Goal: Task Accomplishment & Management: Manage account settings

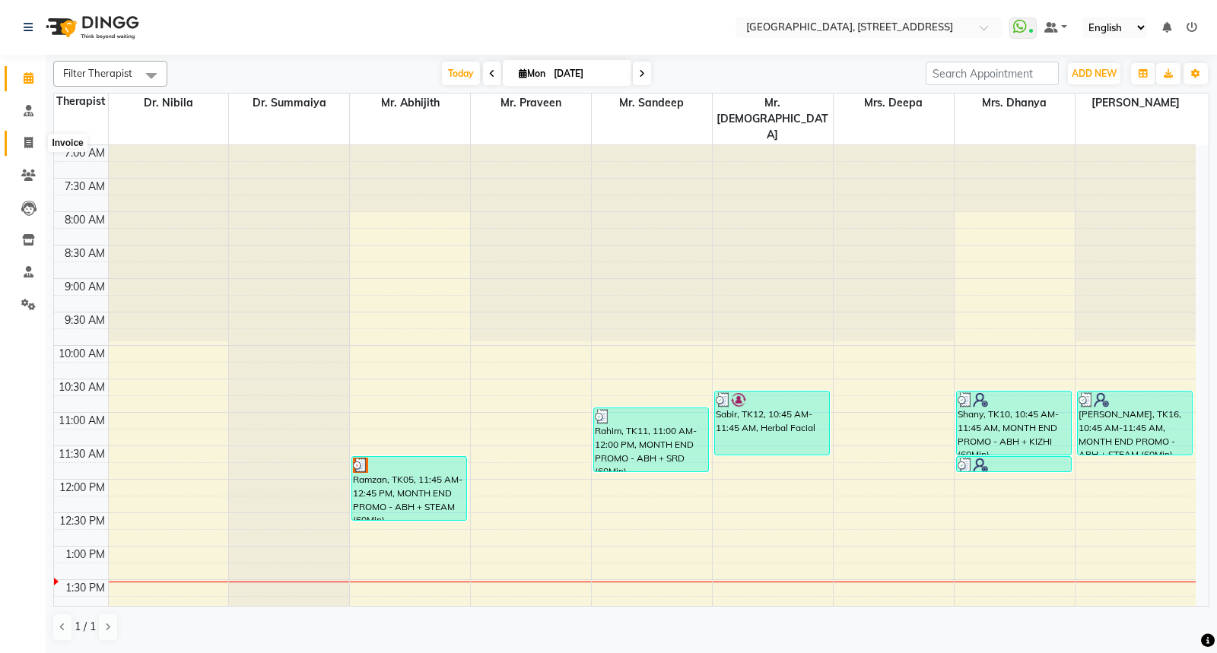
click at [27, 147] on icon at bounding box center [28, 142] width 8 height 11
select select "service"
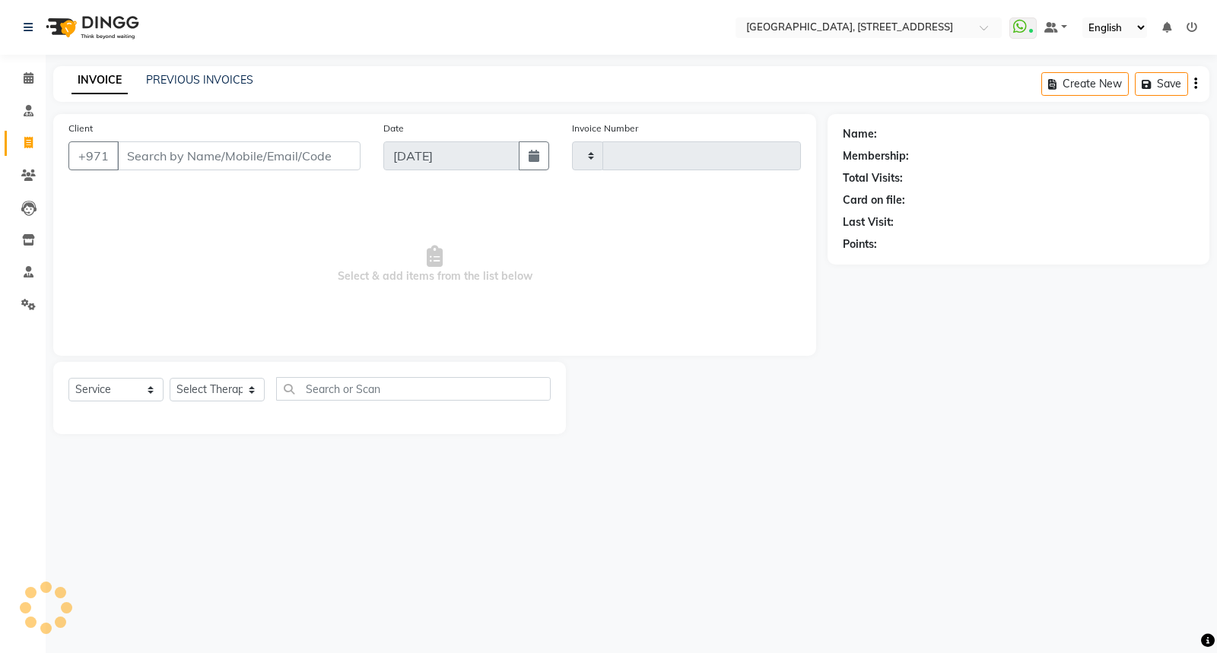
type input "2048"
select select "4538"
click at [210, 71] on div "INVOICE PREVIOUS INVOICES Create New Save" at bounding box center [631, 84] width 1156 height 36
select select "package"
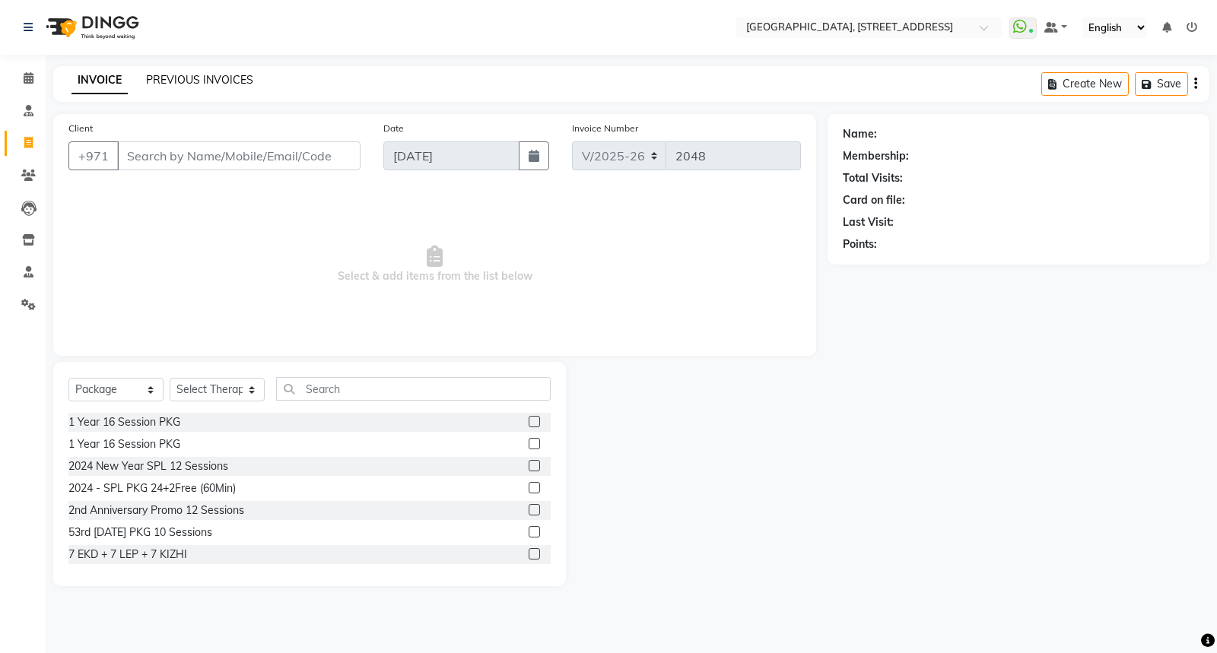
click at [210, 82] on link "PREVIOUS INVOICES" at bounding box center [199, 80] width 107 height 14
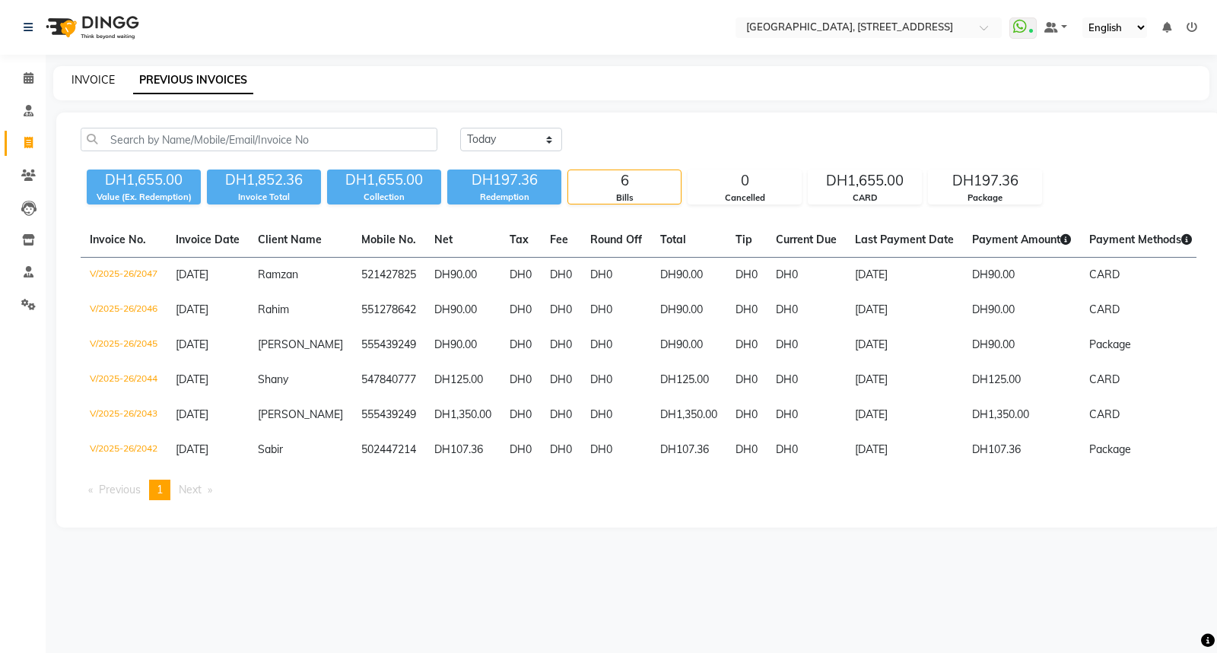
click at [88, 78] on link "INVOICE" at bounding box center [92, 80] width 43 height 14
select select "4538"
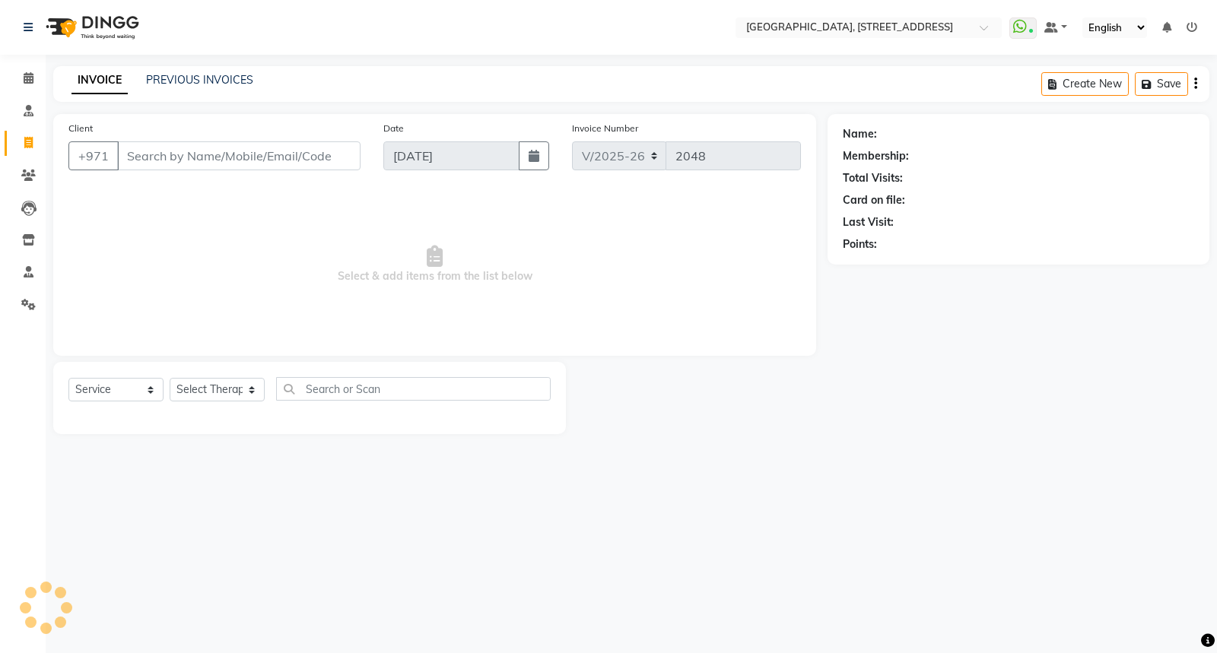
select select "package"
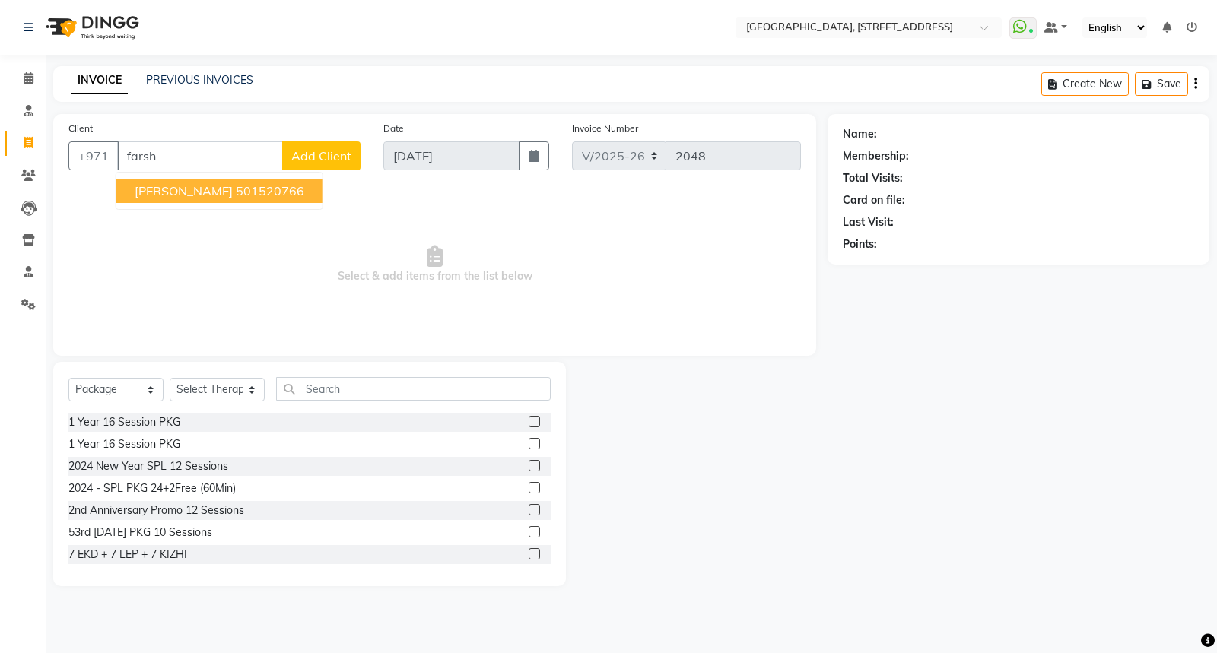
click at [139, 195] on span "Farshad" at bounding box center [184, 190] width 98 height 15
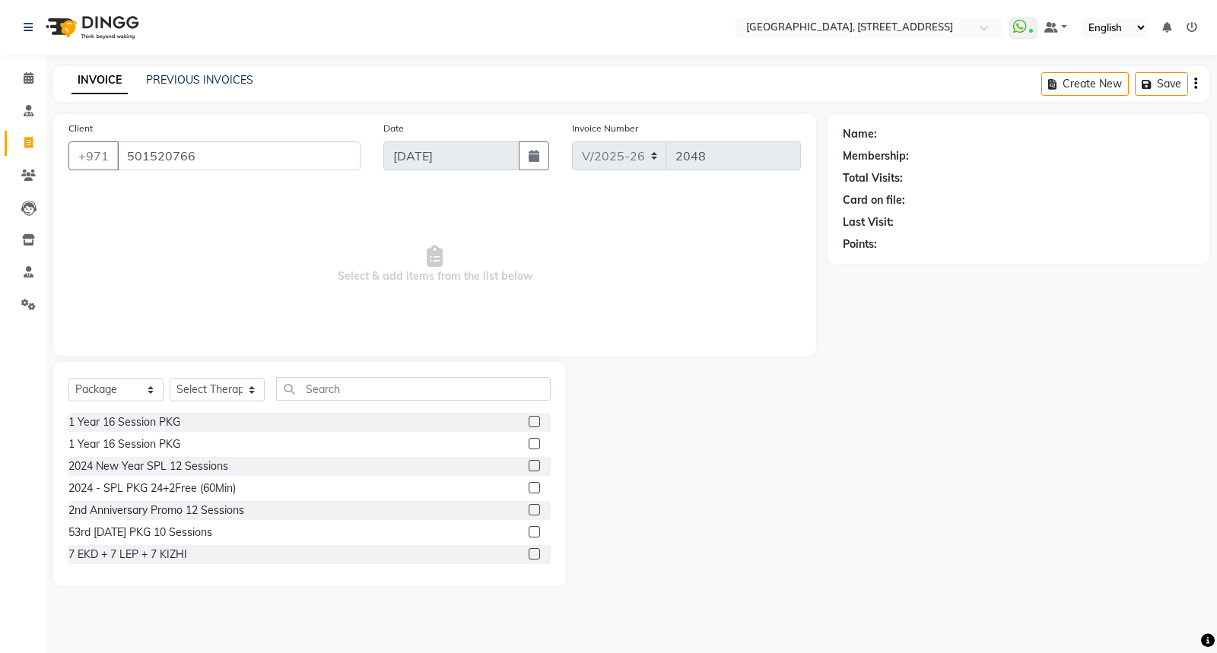
type input "501520766"
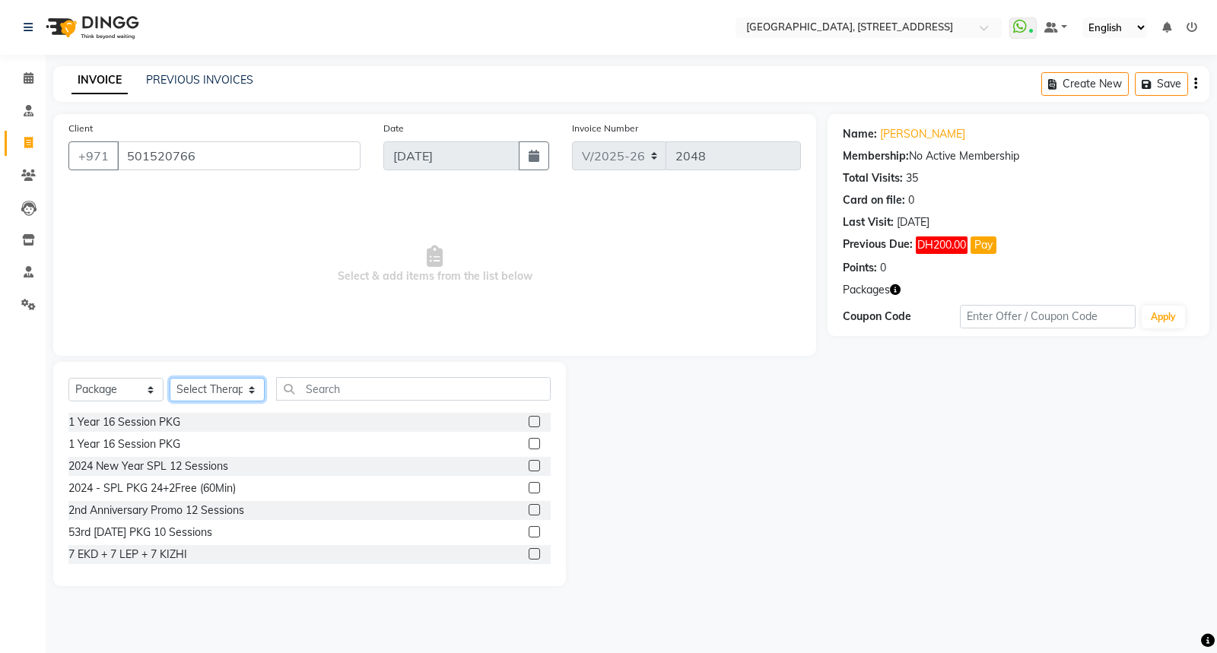
click at [242, 383] on select "Select Therapist Accounts Development Dr. Nibila Dr. Summaiya Mr. Abhijith Mr. …" at bounding box center [217, 390] width 95 height 24
select select "26684"
click at [170, 378] on select "Select Therapist Accounts Development Dr. Nibila Dr. Summaiya Mr. Abhijith Mr. …" at bounding box center [217, 390] width 95 height 24
click at [329, 393] on input "text" at bounding box center [413, 389] width 275 height 24
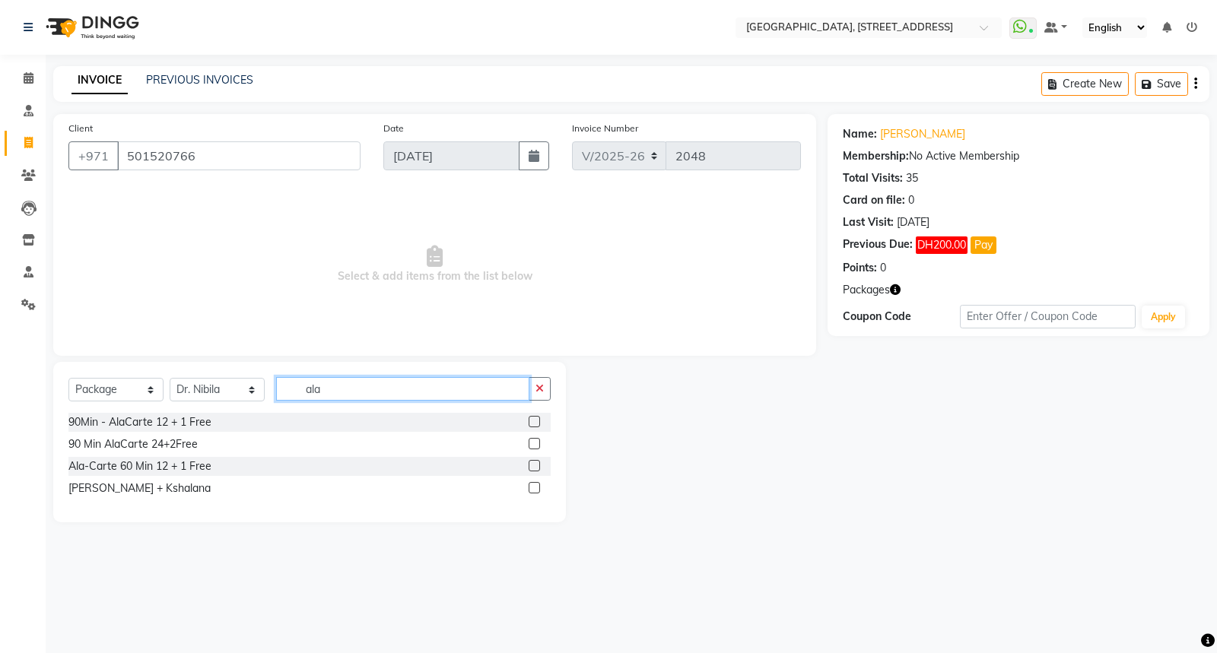
type input "ala"
click at [535, 468] on label at bounding box center [534, 465] width 11 height 11
click at [535, 468] on input "checkbox" at bounding box center [534, 467] width 10 height 10
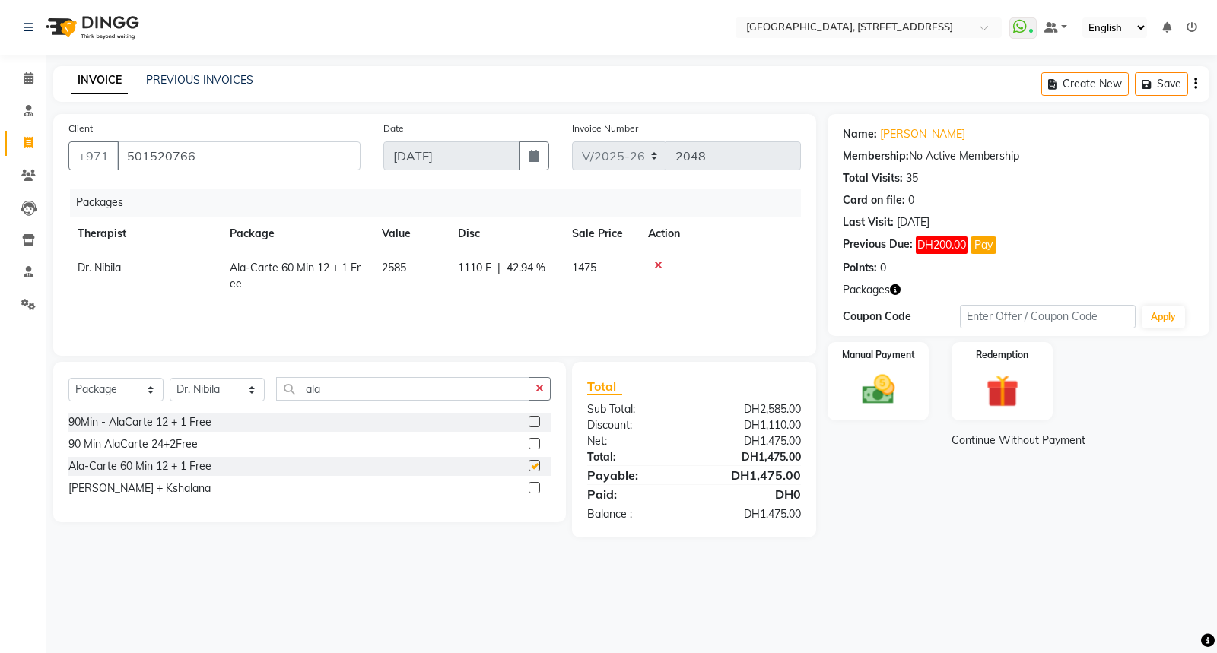
checkbox input "false"
click at [481, 268] on span "1110 F" at bounding box center [474, 268] width 33 height 16
select select "26684"
click at [523, 271] on input "1110" at bounding box center [514, 272] width 46 height 24
type input "1135"
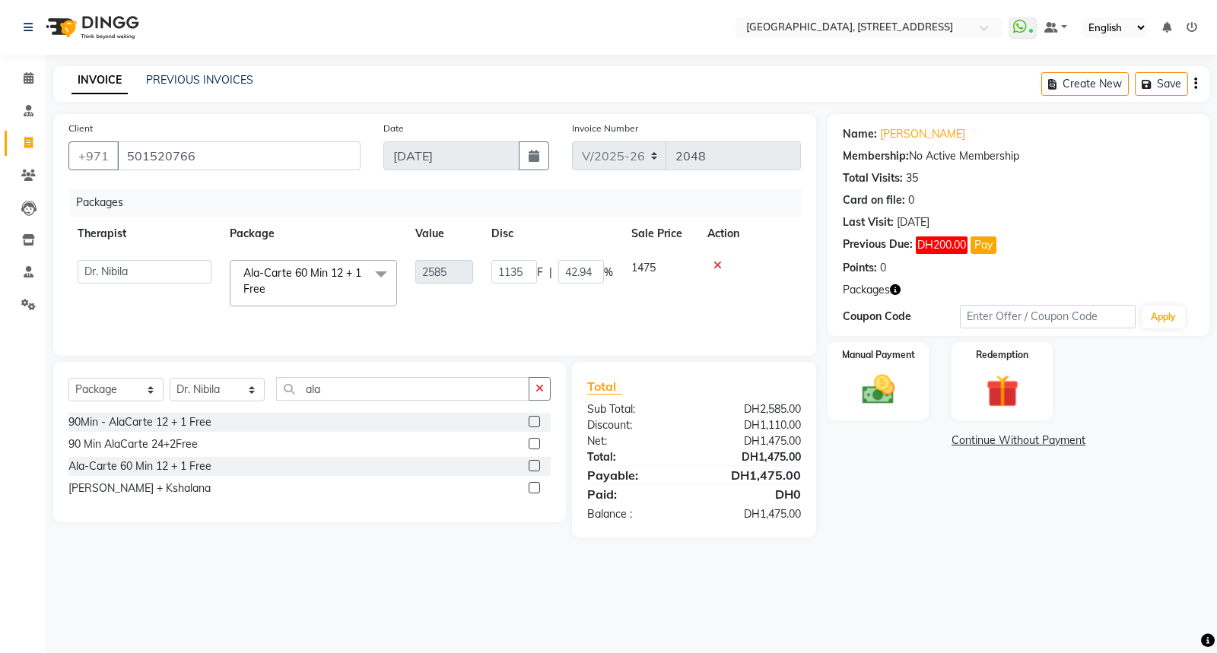
click at [522, 303] on div "Packages Therapist Package Value Disc Sale Price Action Accounts Development Dr…" at bounding box center [434, 265] width 732 height 152
click at [479, 263] on span "1135 F" at bounding box center [474, 268] width 33 height 16
select select "26684"
click at [522, 274] on input "1135" at bounding box center [514, 272] width 46 height 24
type input "1085"
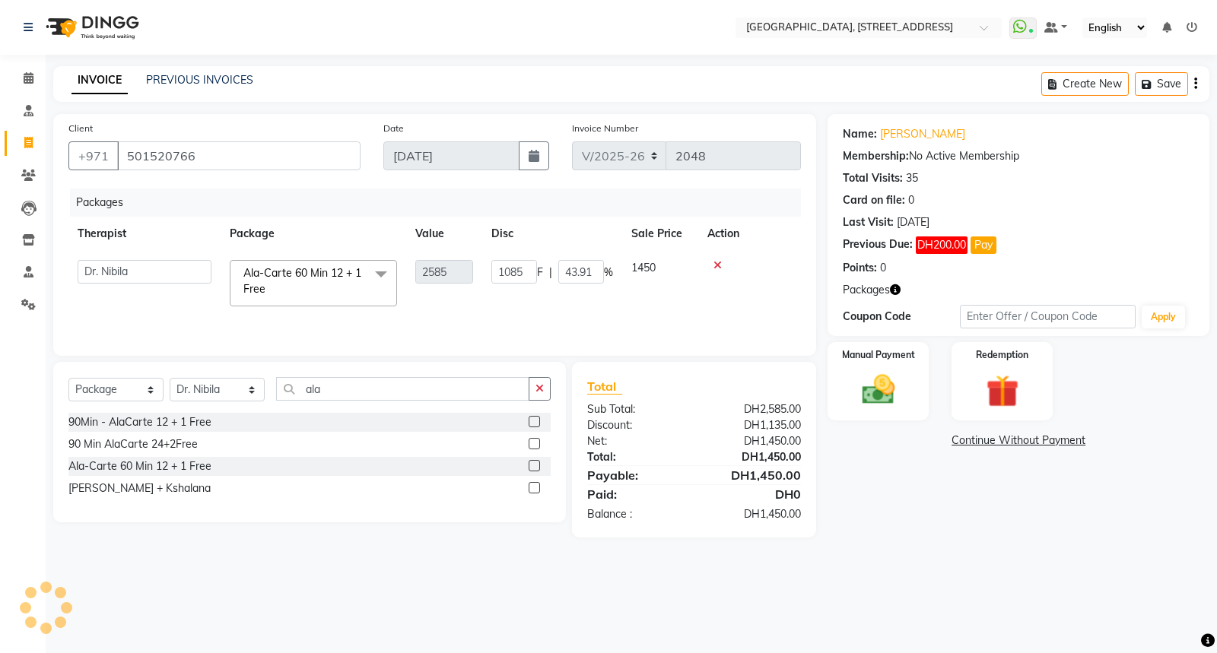
click at [527, 306] on div "Packages Therapist Package Value Disc Sale Price Action Accounts Development Dr…" at bounding box center [434, 265] width 732 height 152
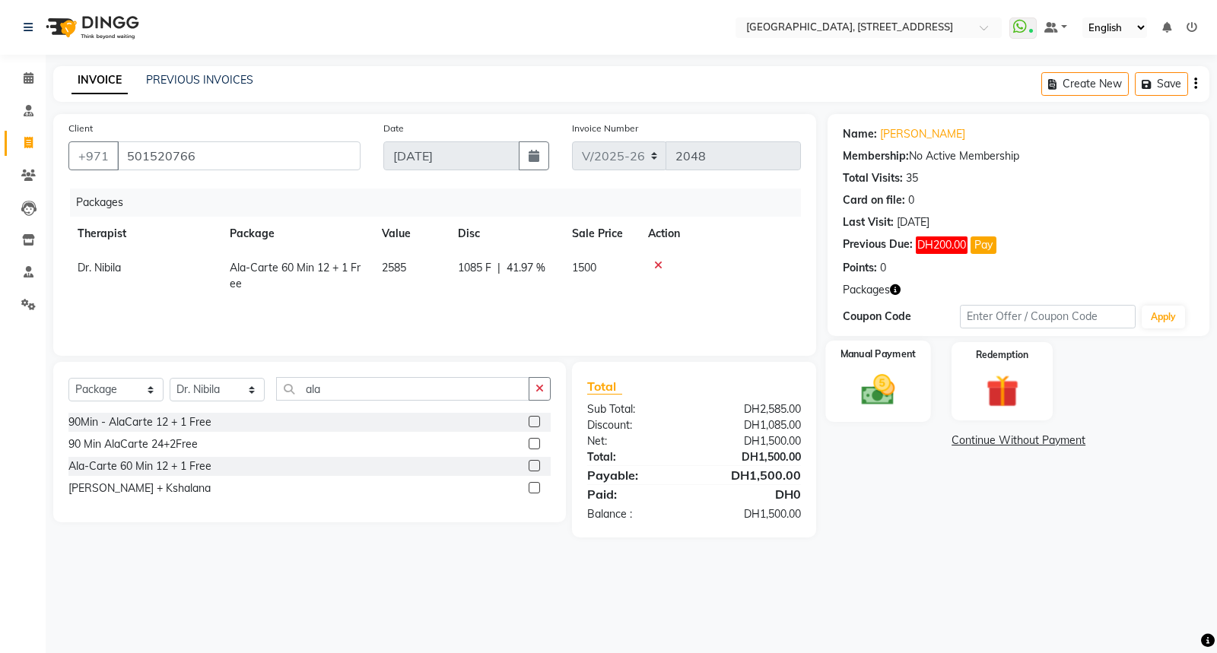
click at [902, 389] on img at bounding box center [878, 389] width 55 height 39
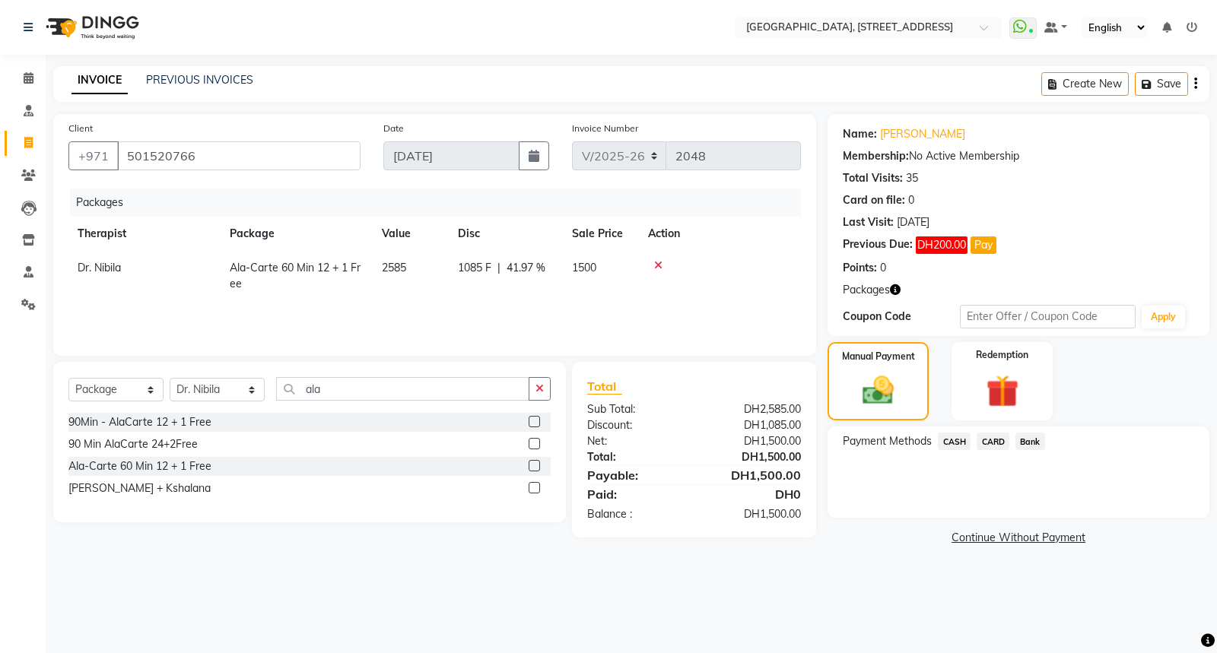
click at [999, 439] on span "CARD" at bounding box center [992, 441] width 33 height 17
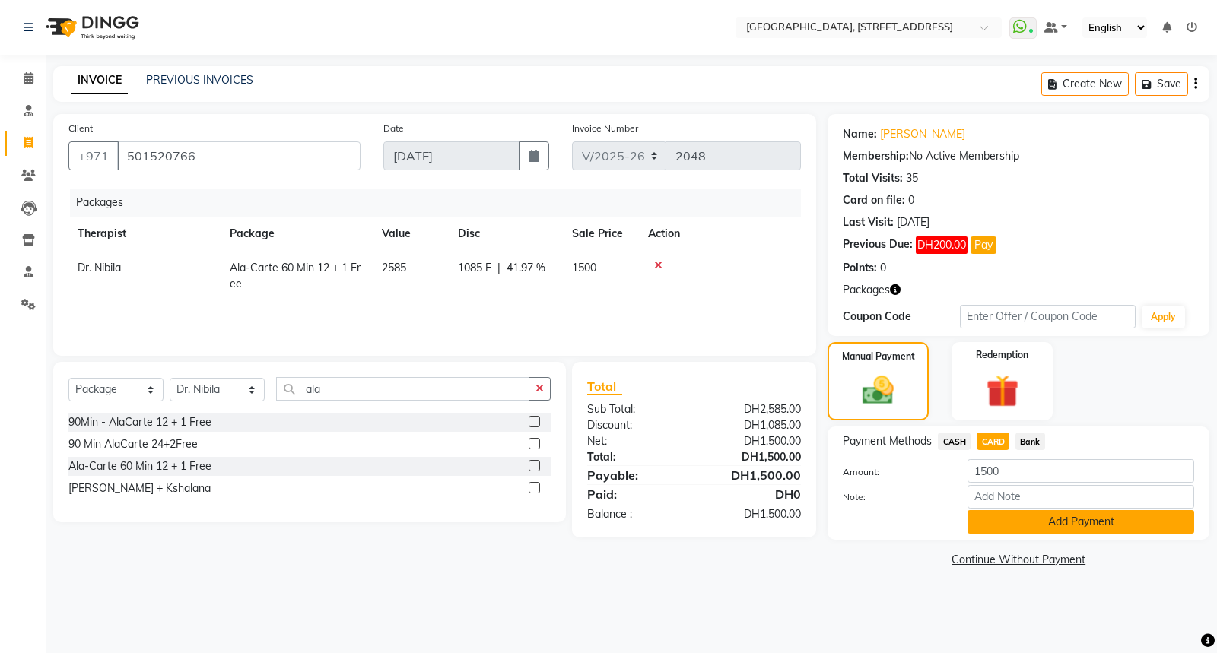
click at [1046, 523] on button "Add Payment" at bounding box center [1080, 522] width 227 height 24
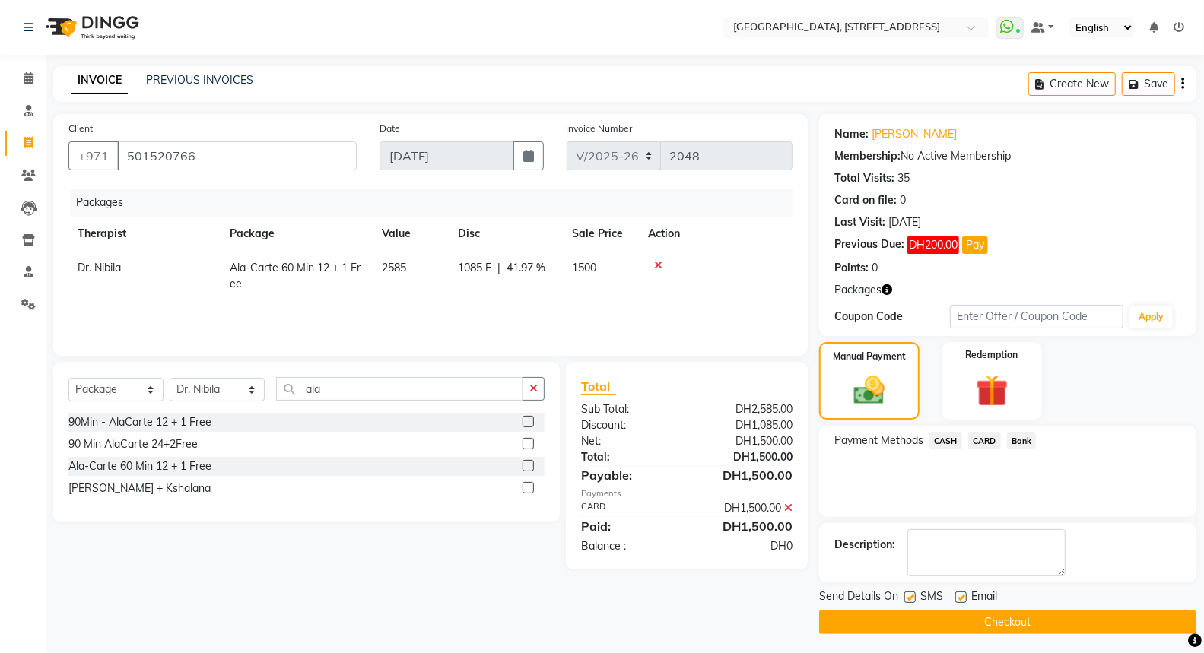
click at [1004, 621] on button "Checkout" at bounding box center [1007, 623] width 377 height 24
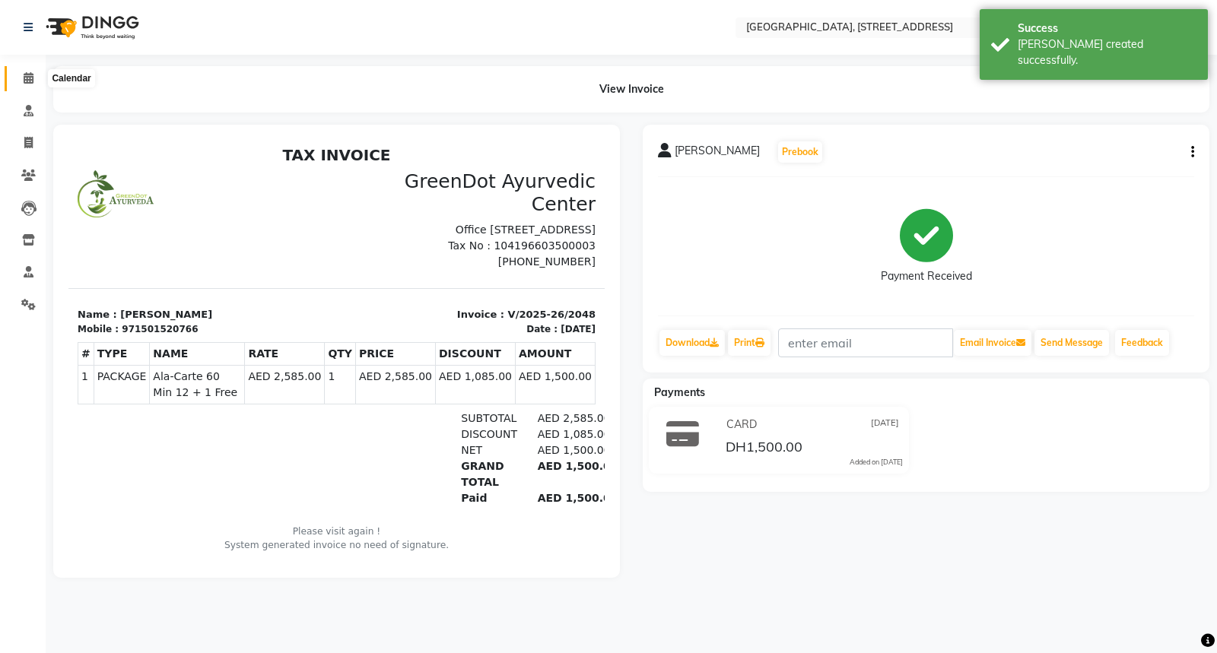
click at [34, 80] on span at bounding box center [28, 78] width 27 height 17
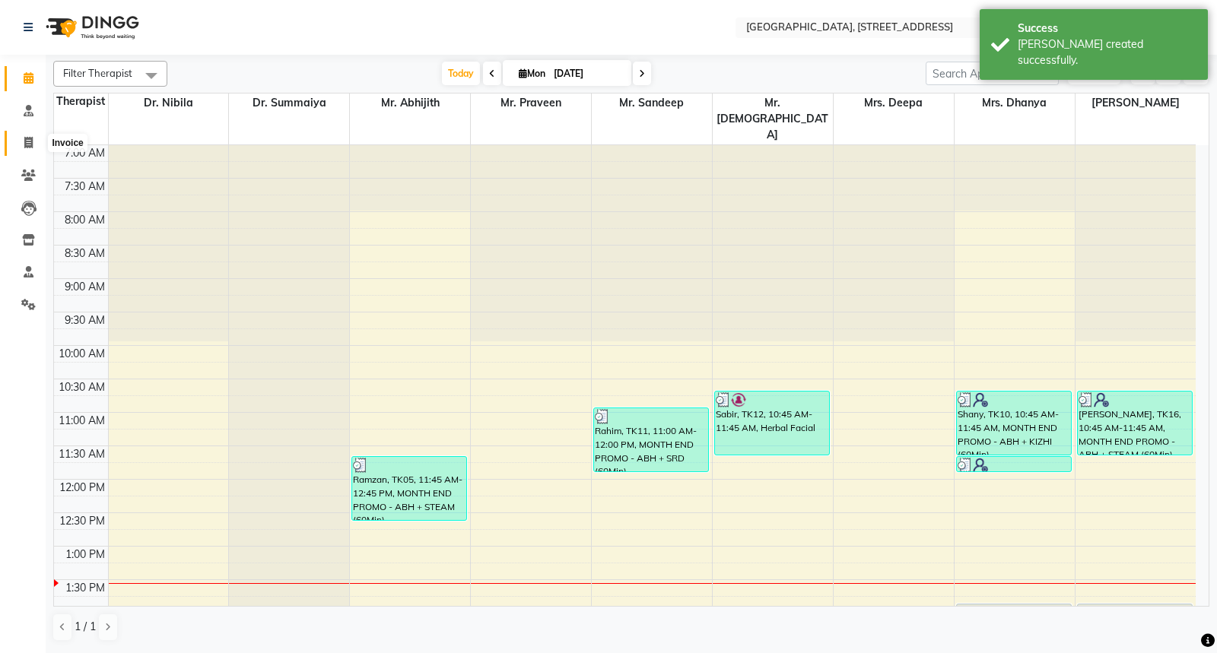
click at [33, 141] on span at bounding box center [28, 143] width 27 height 17
select select "4538"
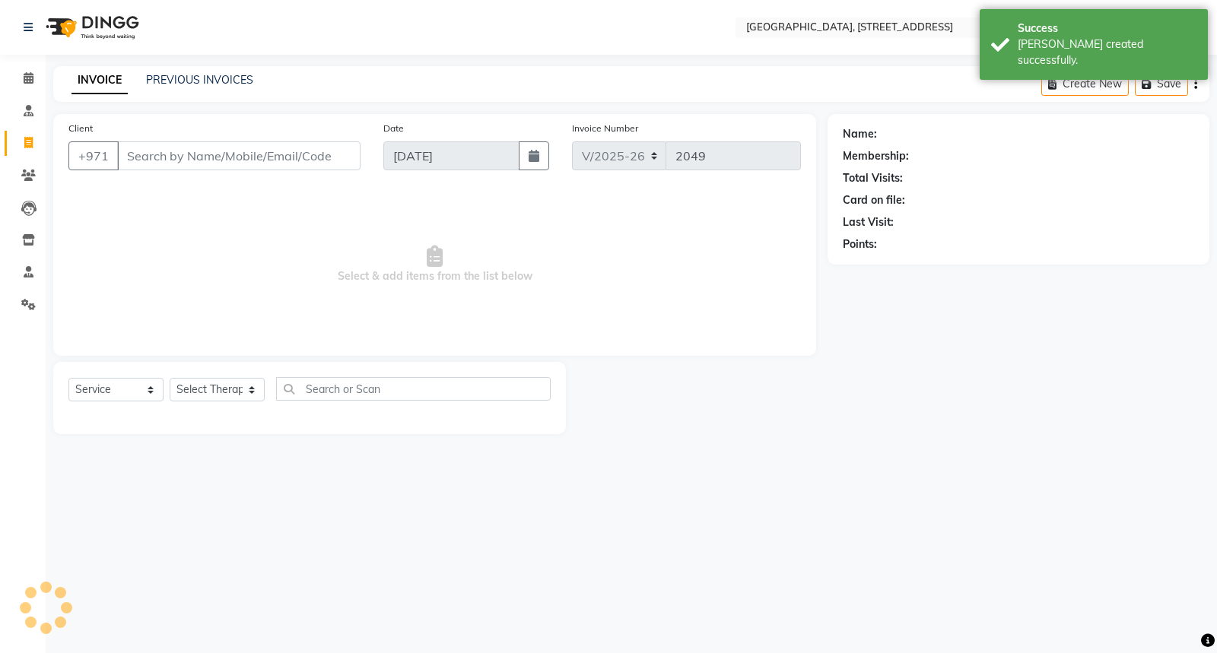
select select "package"
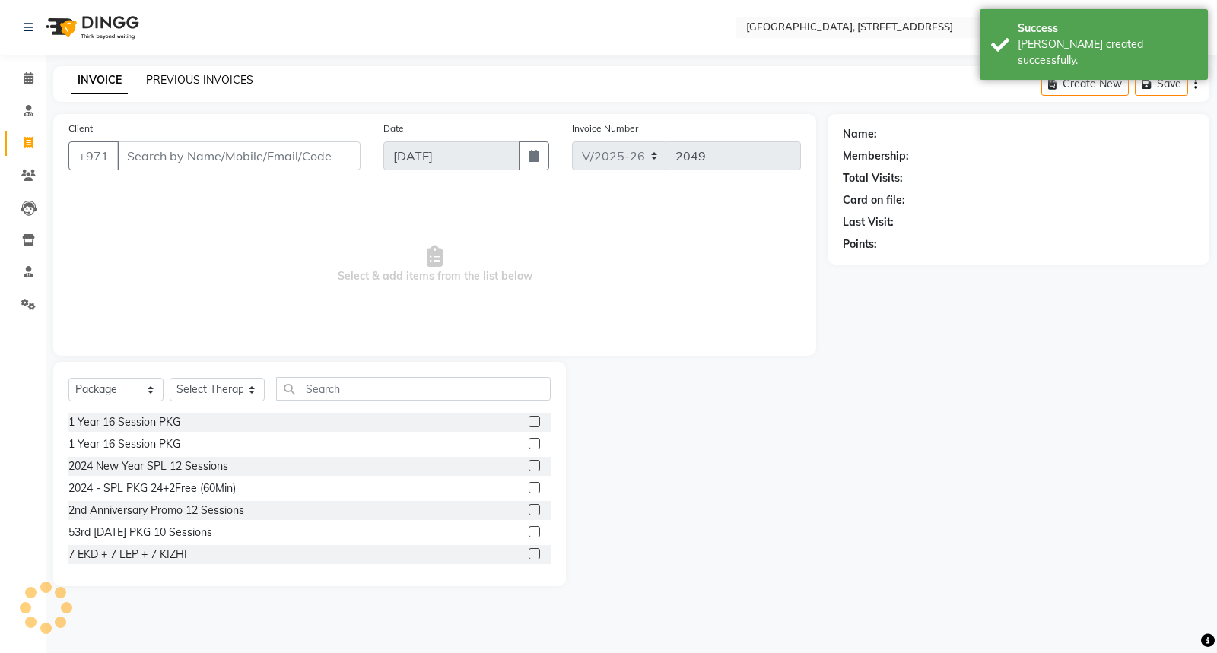
click at [176, 75] on link "PREVIOUS INVOICES" at bounding box center [199, 80] width 107 height 14
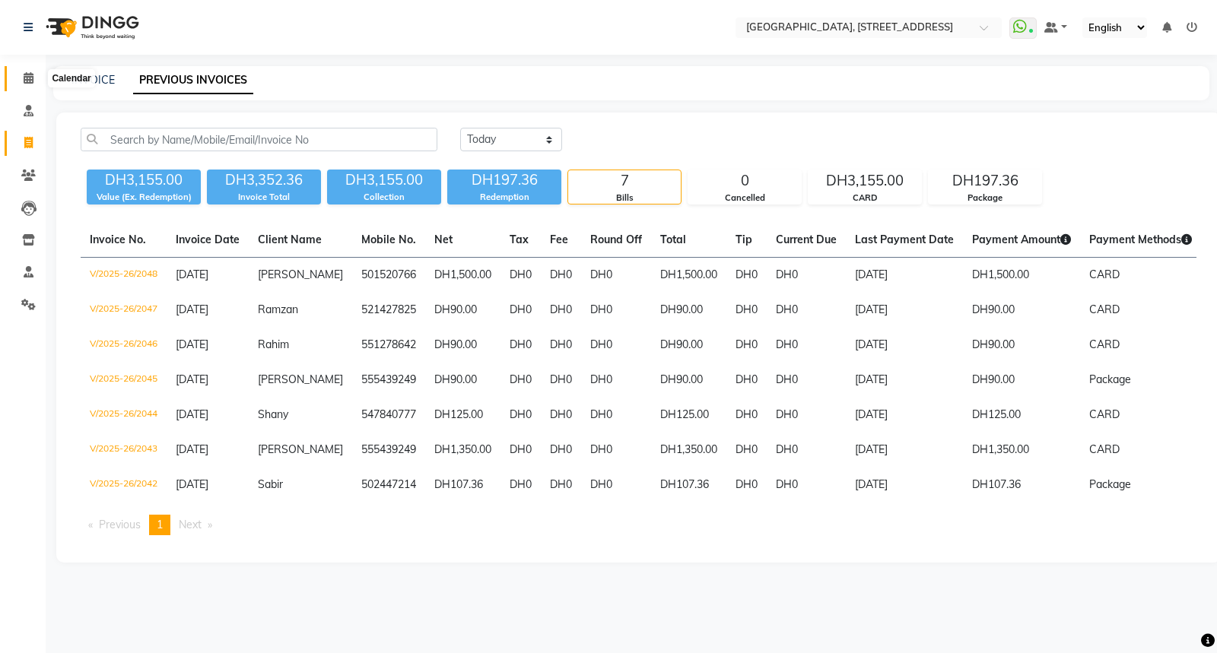
click at [29, 81] on icon at bounding box center [29, 77] width 10 height 11
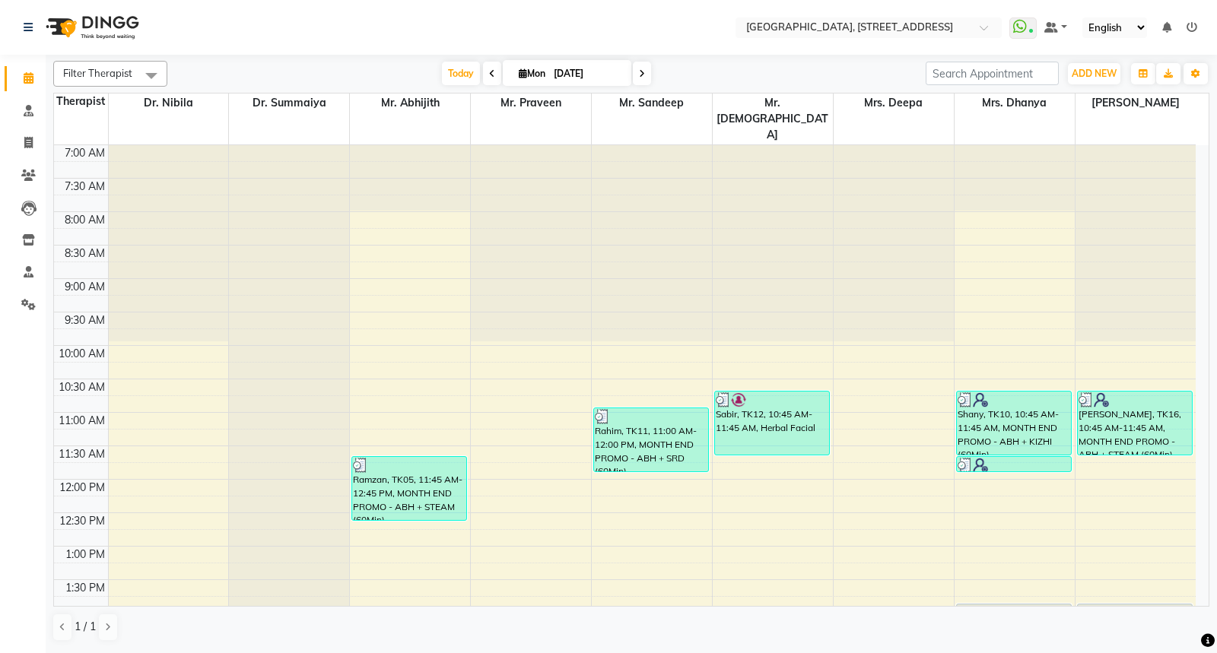
drag, startPoint x: 591, startPoint y: 219, endPoint x: 411, endPoint y: 14, distance: 272.6
click at [411, 14] on nav "Select Location × Greendot Ayurvedic Center, Al Ettihad Street E11 WhatsApp Sta…" at bounding box center [608, 27] width 1217 height 55
click at [27, 136] on span at bounding box center [28, 143] width 27 height 17
select select "service"
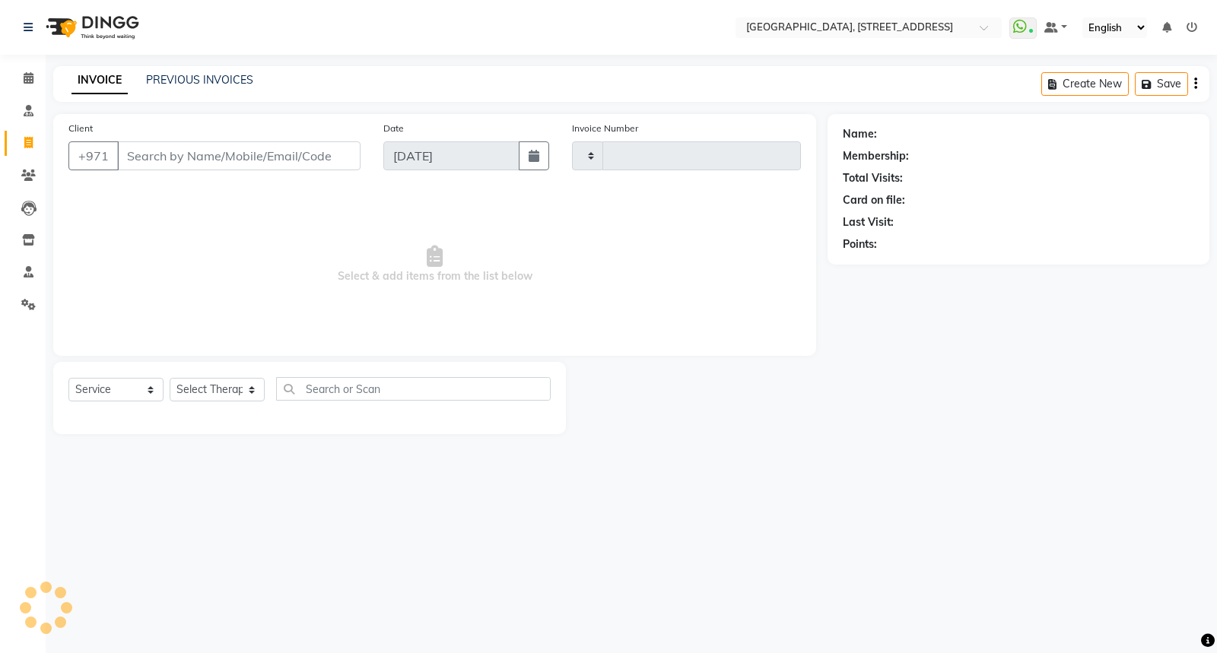
type input "2049"
select select "4538"
click at [213, 81] on link "PREVIOUS INVOICES" at bounding box center [199, 80] width 107 height 14
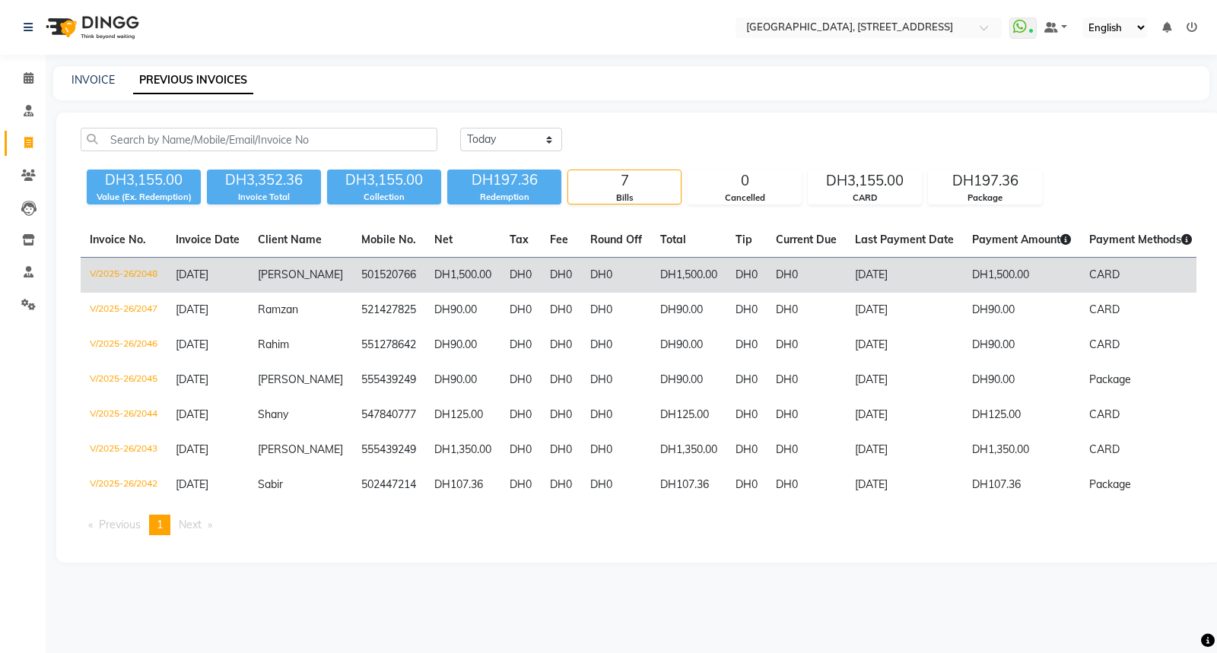
click at [208, 274] on span "[DATE]" at bounding box center [192, 275] width 33 height 14
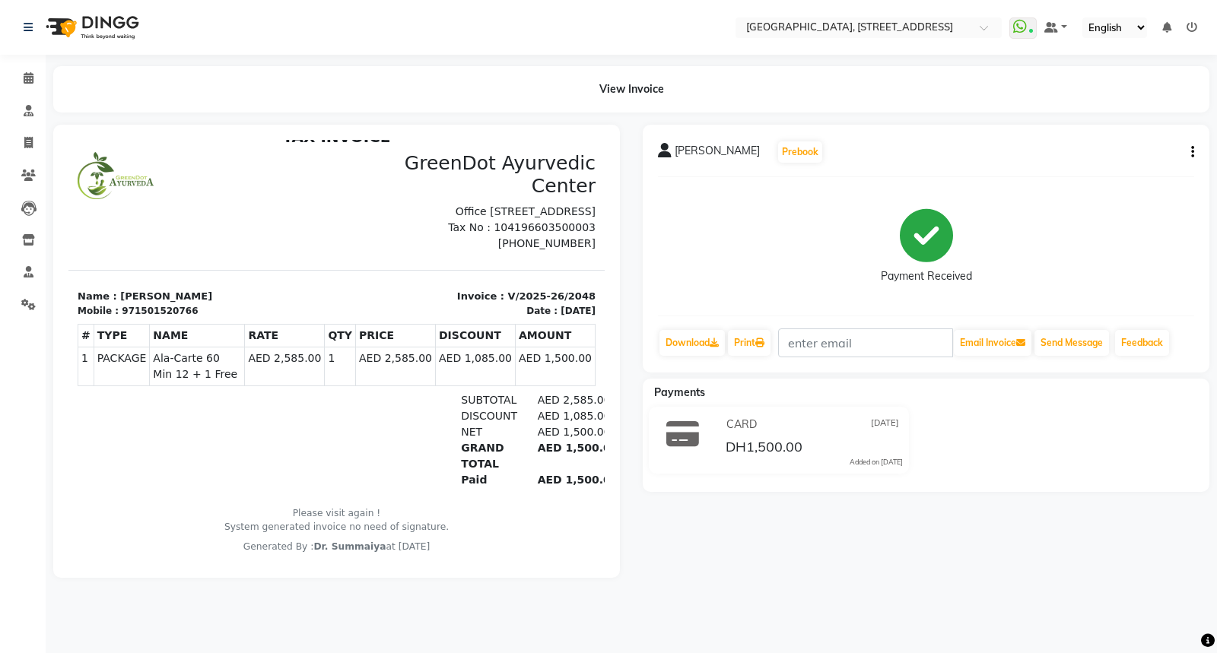
scroll to position [24, 0]
click at [29, 75] on icon at bounding box center [29, 77] width 10 height 11
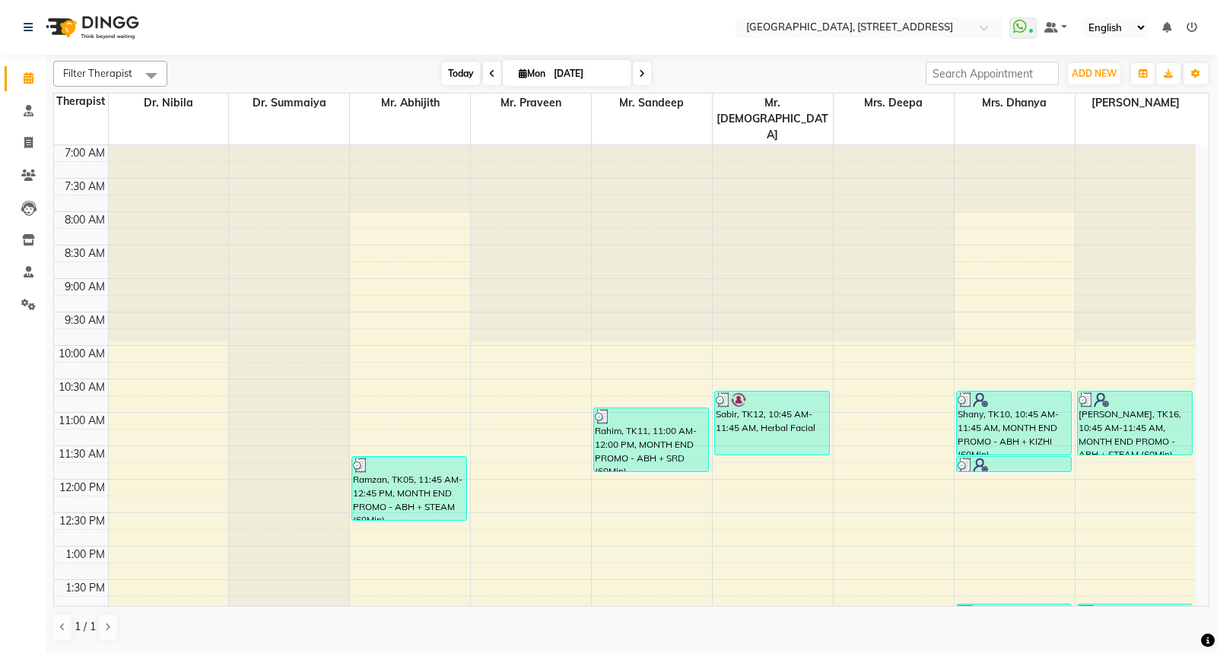
click at [468, 70] on span "Today" at bounding box center [461, 74] width 38 height 24
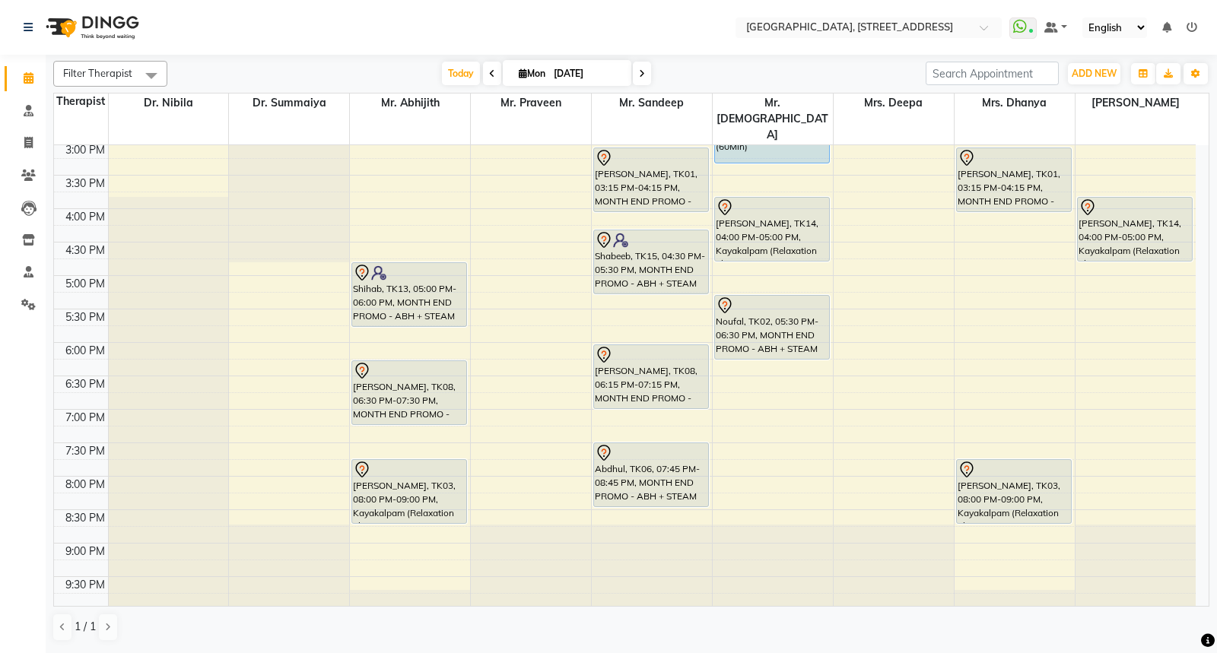
scroll to position [554, 0]
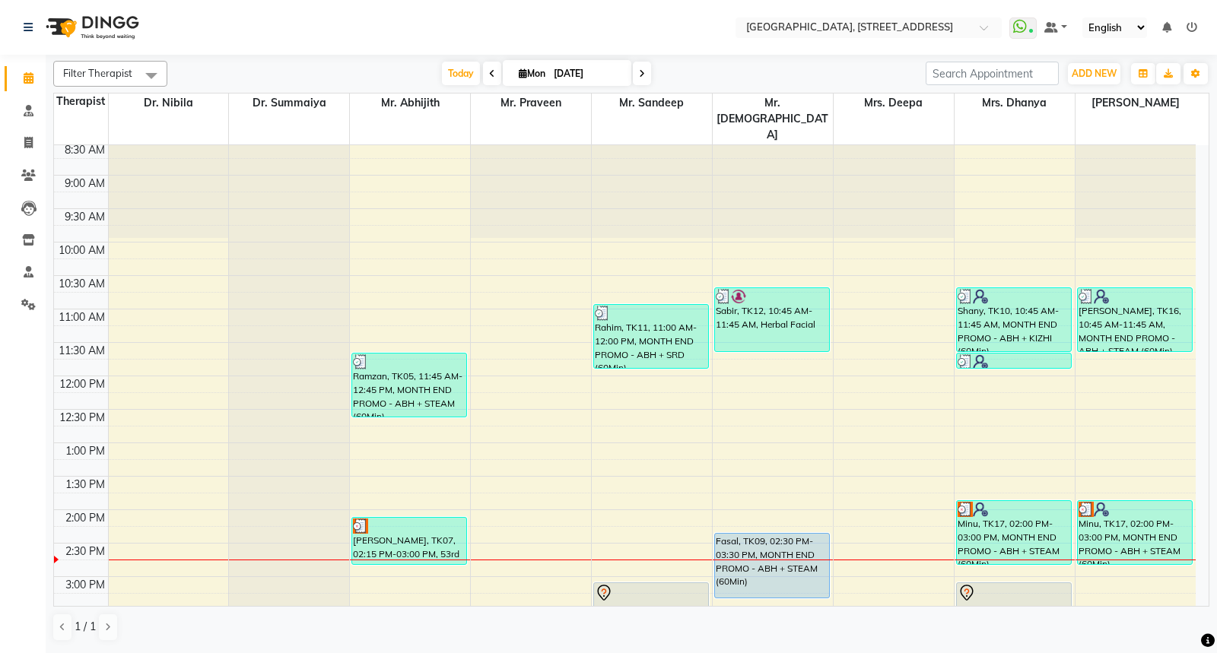
scroll to position [442, 0]
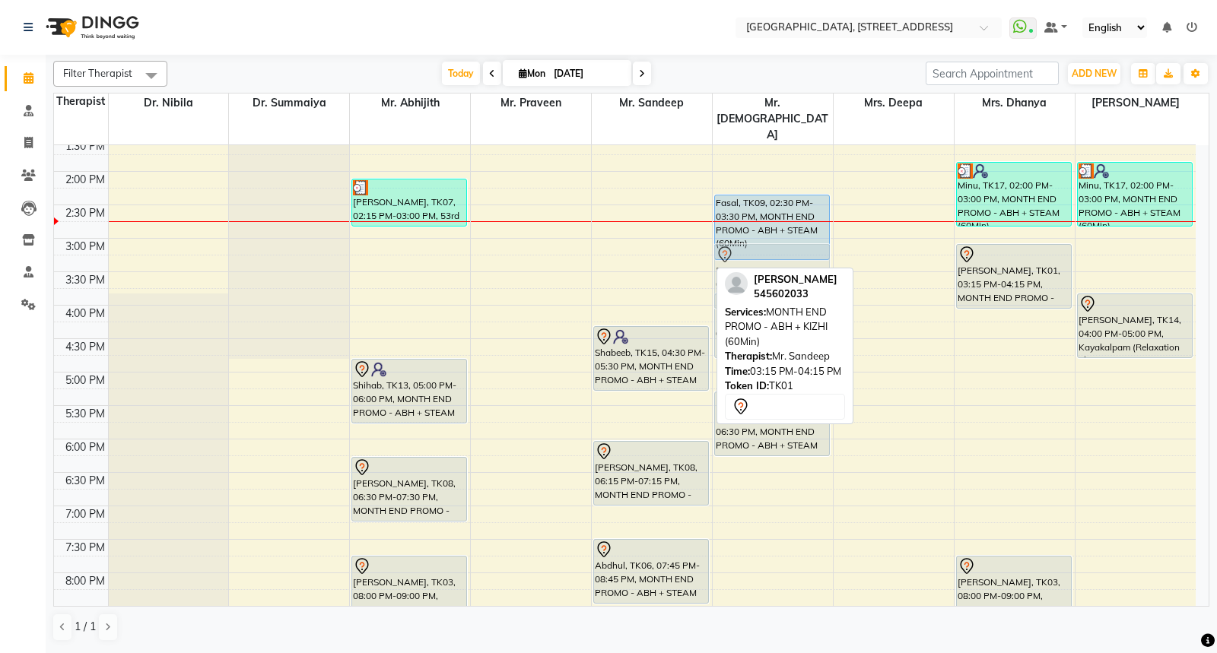
drag, startPoint x: 640, startPoint y: 245, endPoint x: 723, endPoint y: 242, distance: 83.7
click at [723, 242] on tr "Ramzan, TK05, 11:45 AM-12:45 PM, MONTH END PROMO - ABH + STEAM (60Min) Ali, TK0…" at bounding box center [624, 238] width 1141 height 1070
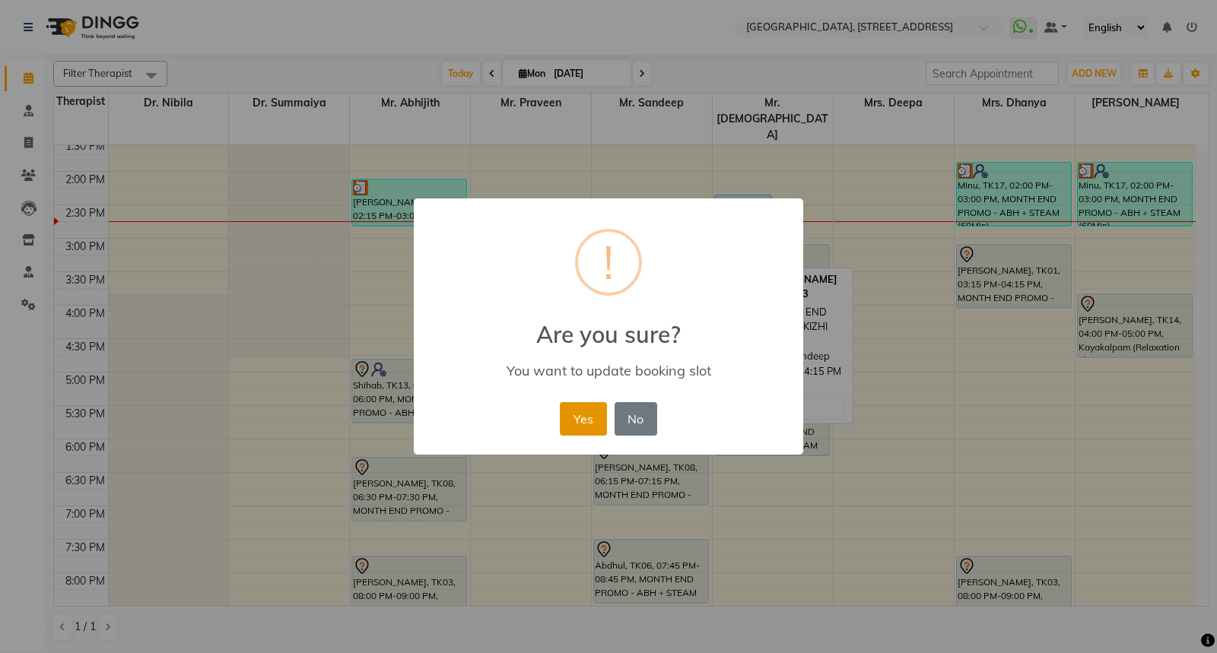
click at [592, 412] on button "Yes" at bounding box center [583, 418] width 46 height 33
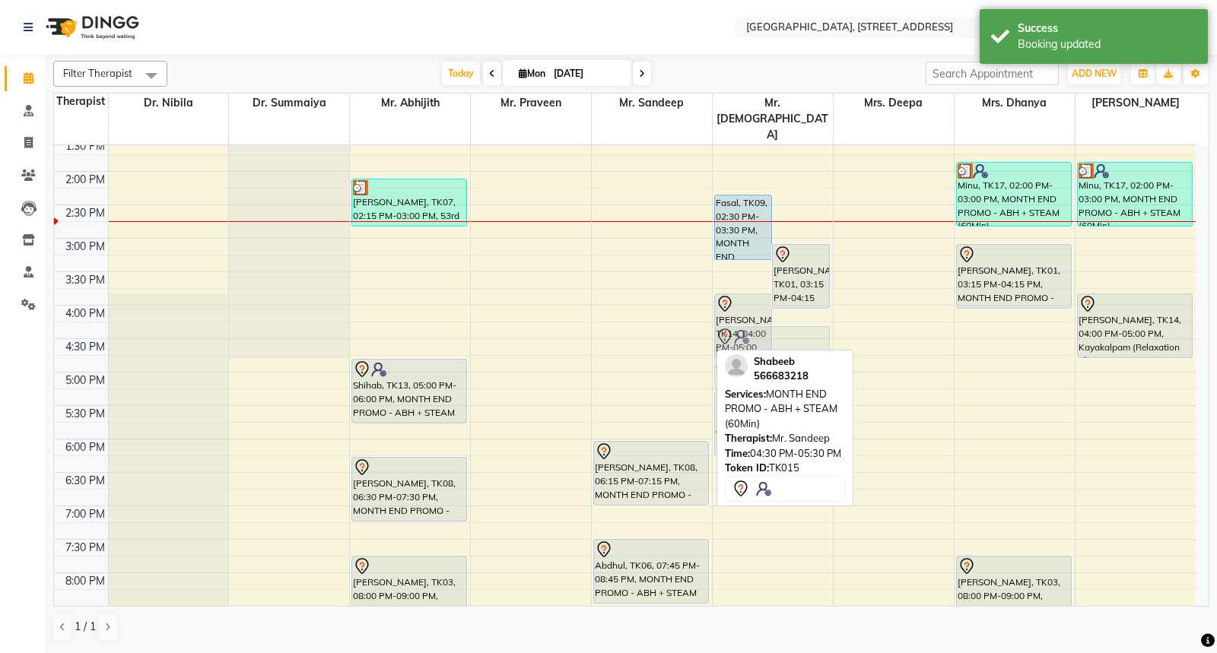
drag, startPoint x: 646, startPoint y: 316, endPoint x: 729, endPoint y: 316, distance: 82.1
click at [729, 316] on tr "Ramzan, TK05, 11:45 AM-12:45 PM, MONTH END PROMO - ABH + STEAM (60Min) Ali, TK0…" at bounding box center [624, 238] width 1141 height 1070
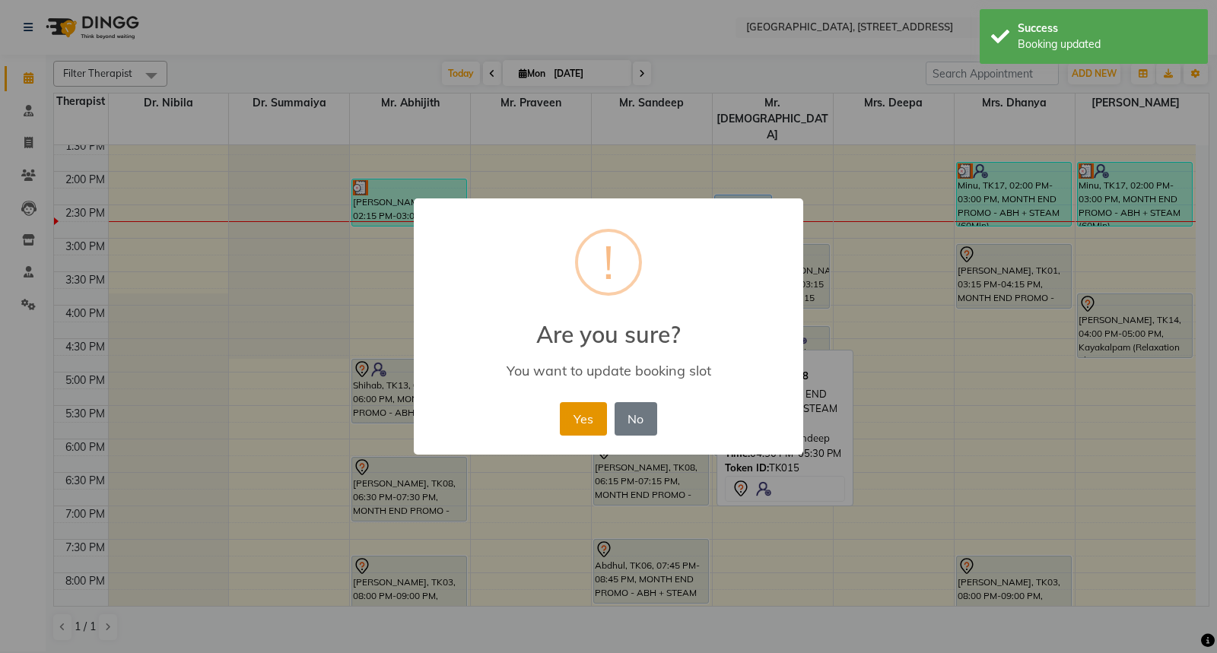
click at [586, 411] on button "Yes" at bounding box center [583, 418] width 46 height 33
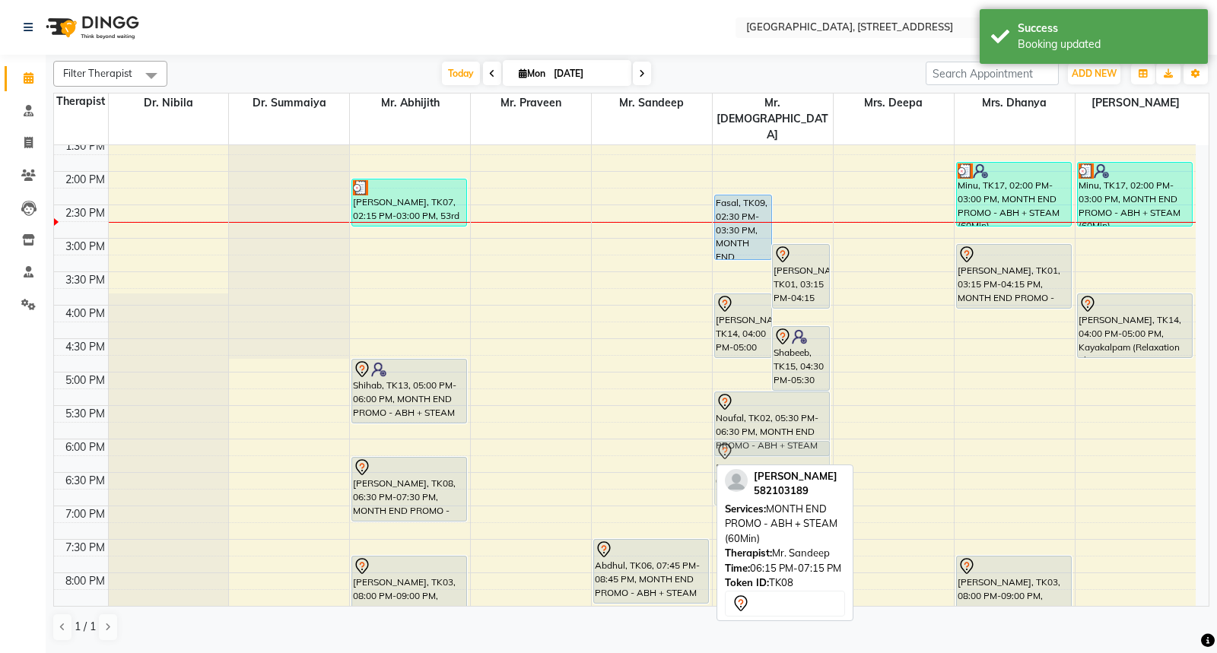
drag, startPoint x: 620, startPoint y: 457, endPoint x: 712, endPoint y: 449, distance: 92.3
click at [712, 449] on div "7:00 AM 7:30 AM 8:00 AM 8:30 AM 9:00 AM 9:30 AM 10:00 AM 10:30 AM 11:00 AM 11:3…" at bounding box center [624, 238] width 1141 height 1070
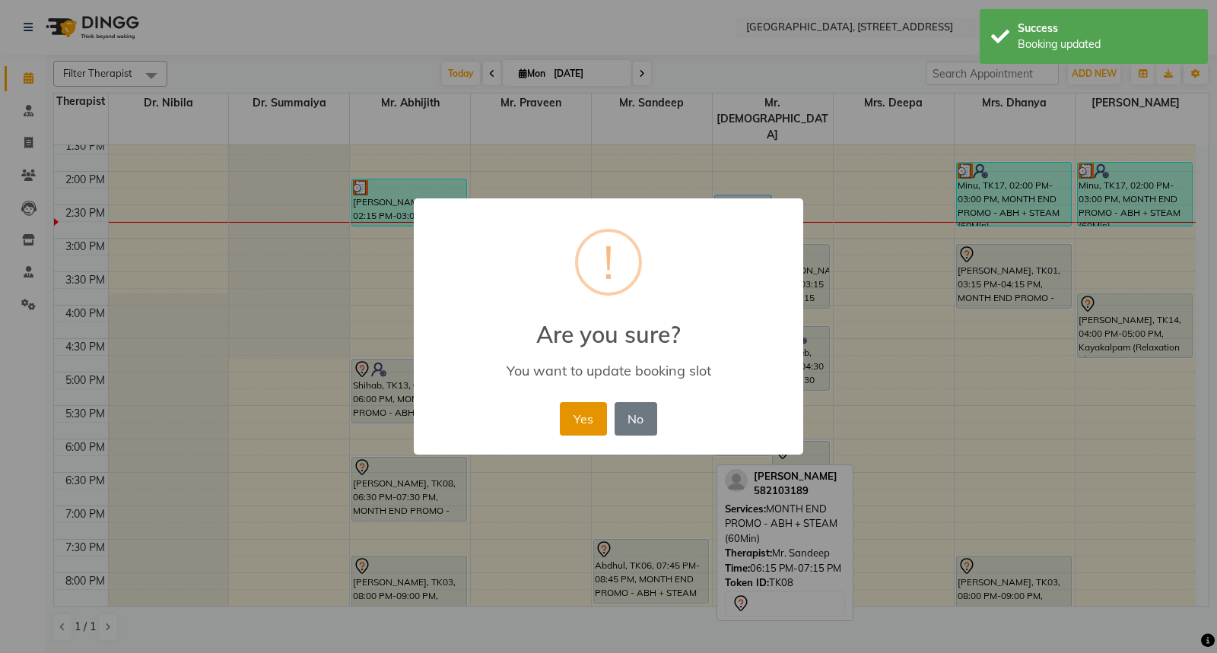
click at [584, 414] on button "Yes" at bounding box center [583, 418] width 46 height 33
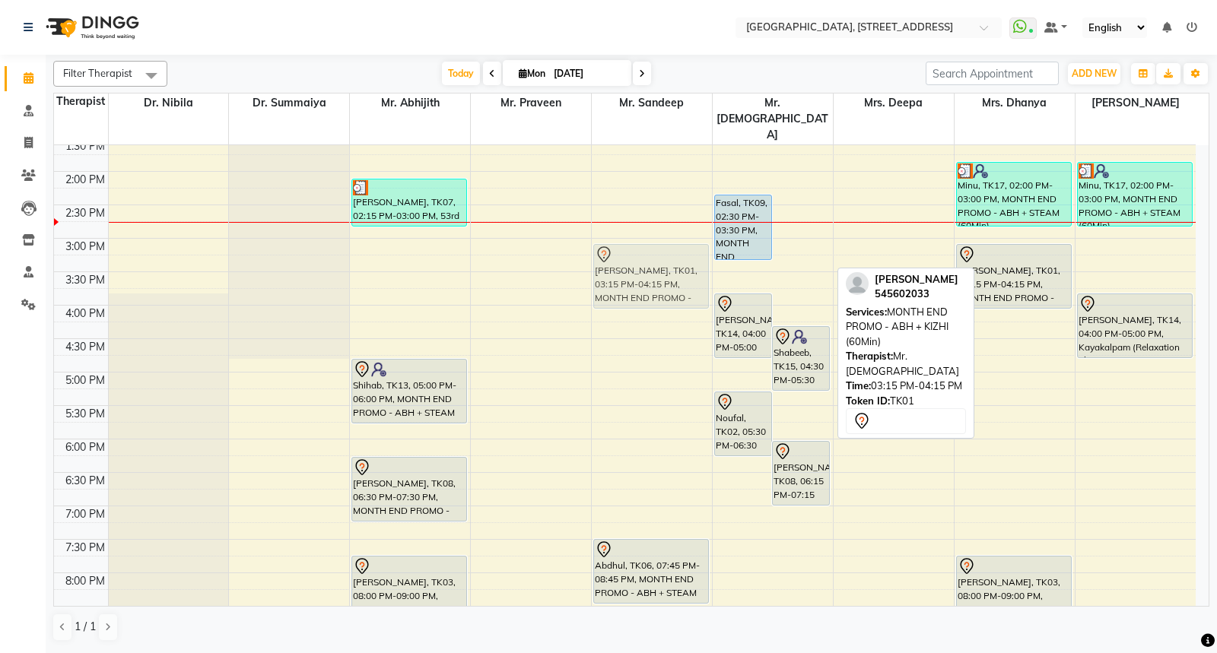
drag, startPoint x: 798, startPoint y: 254, endPoint x: 650, endPoint y: 248, distance: 148.4
click at [650, 248] on tr "Ramzan, TK05, 11:45 AM-12:45 PM, MONTH END PROMO - ABH + STEAM (60Min) Ali, TK0…" at bounding box center [624, 238] width 1141 height 1070
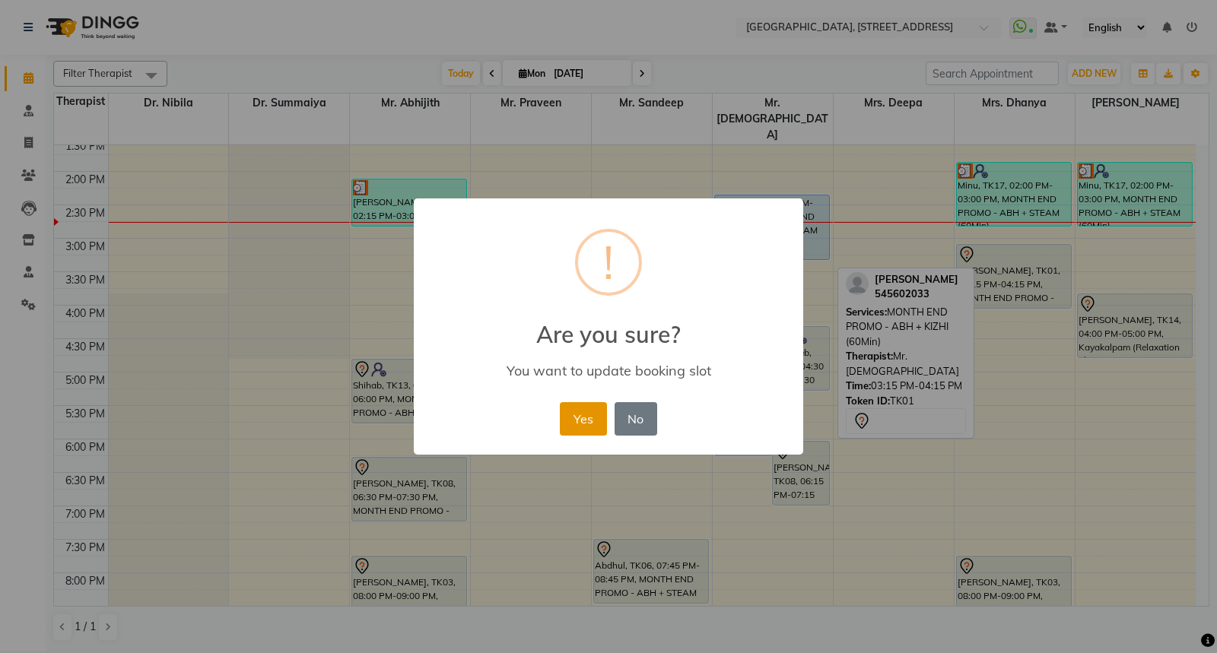
click at [582, 414] on button "Yes" at bounding box center [583, 418] width 46 height 33
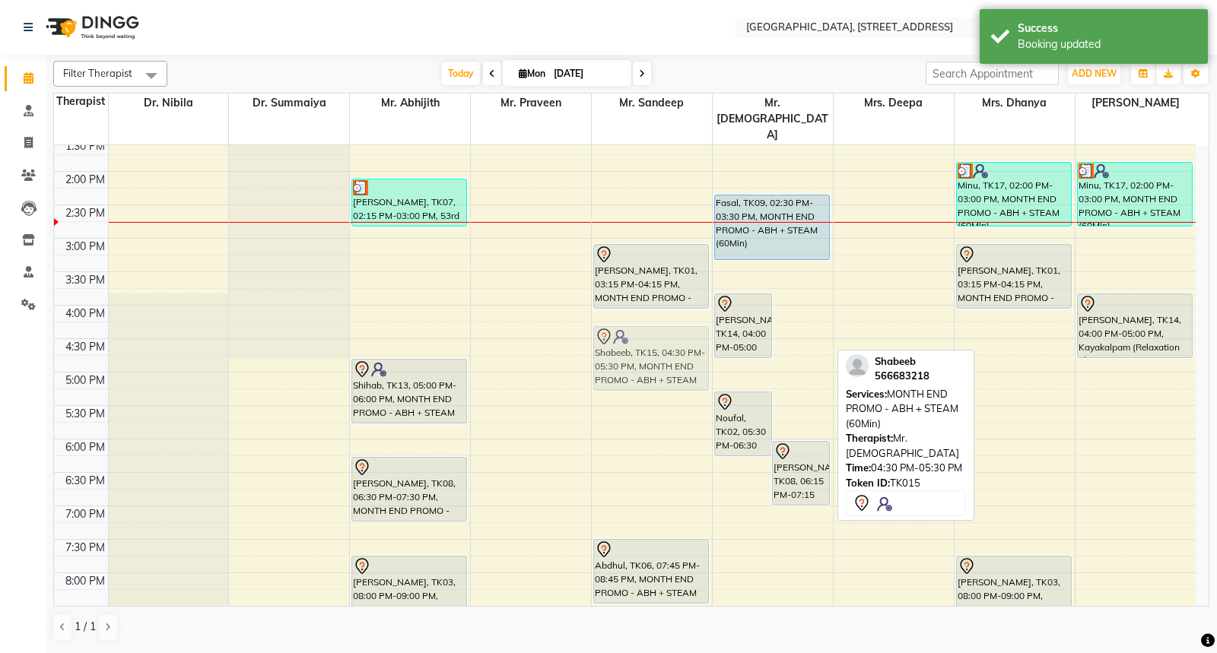
drag, startPoint x: 795, startPoint y: 321, endPoint x: 684, endPoint y: 325, distance: 110.3
click at [684, 325] on tr "Ramzan, TK05, 11:45 AM-12:45 PM, MONTH END PROMO - ABH + STEAM (60Min) Ali, TK0…" at bounding box center [624, 238] width 1141 height 1070
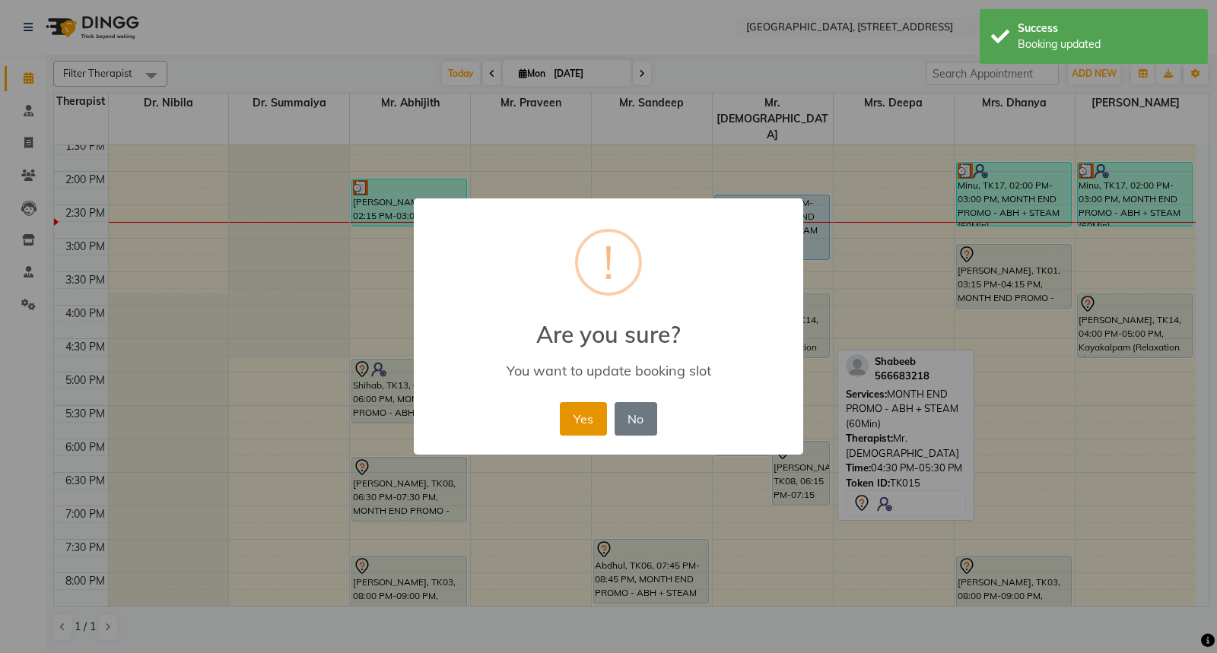
click at [587, 414] on button "Yes" at bounding box center [583, 418] width 46 height 33
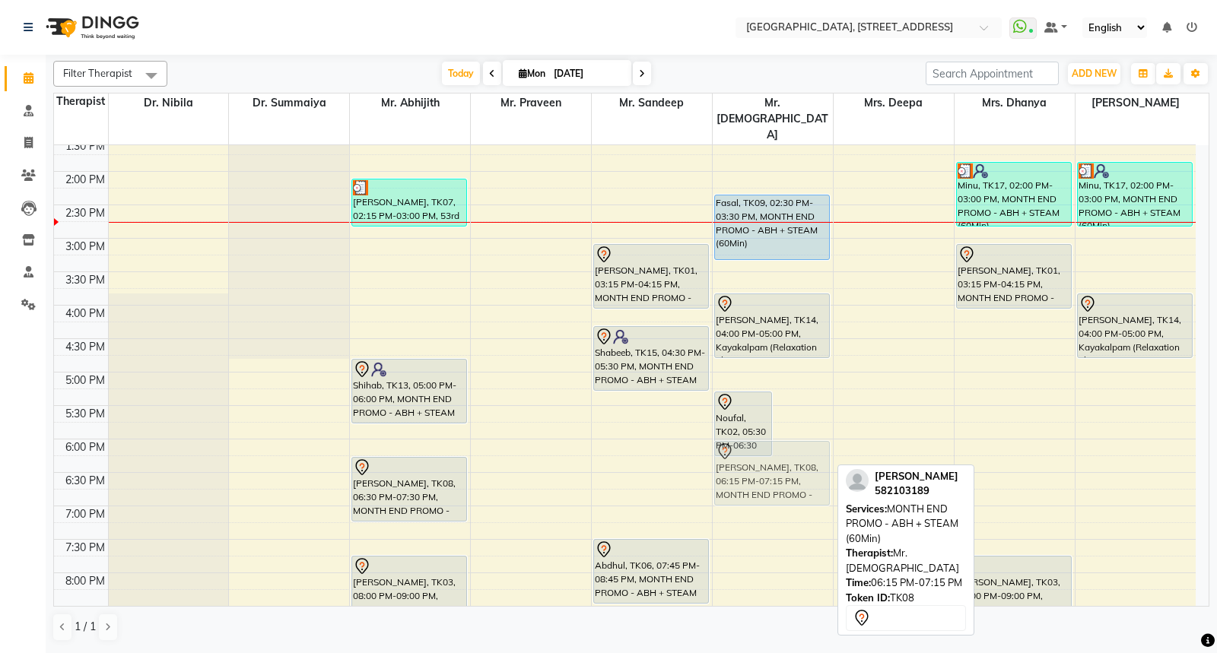
drag, startPoint x: 806, startPoint y: 428, endPoint x: 735, endPoint y: 436, distance: 71.9
click at [735, 436] on div "Noufal, TK02, 05:30 PM-06:30 PM, MONTH END PROMO - ABH + STEAM (60Min) [PERSON_…" at bounding box center [773, 238] width 120 height 1070
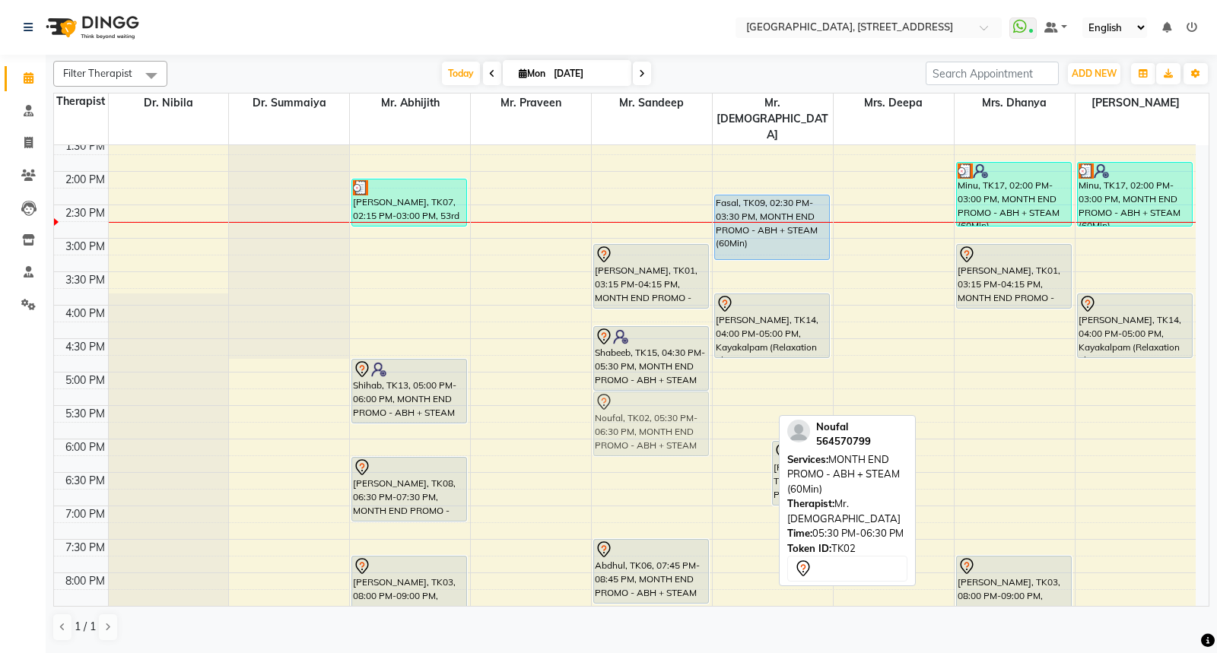
drag, startPoint x: 731, startPoint y: 384, endPoint x: 695, endPoint y: 383, distance: 35.7
click at [695, 383] on tr "Ramzan, TK05, 11:45 AM-12:45 PM, MONTH END PROMO - ABH + STEAM (60Min) Ali, TK0…" at bounding box center [624, 238] width 1141 height 1070
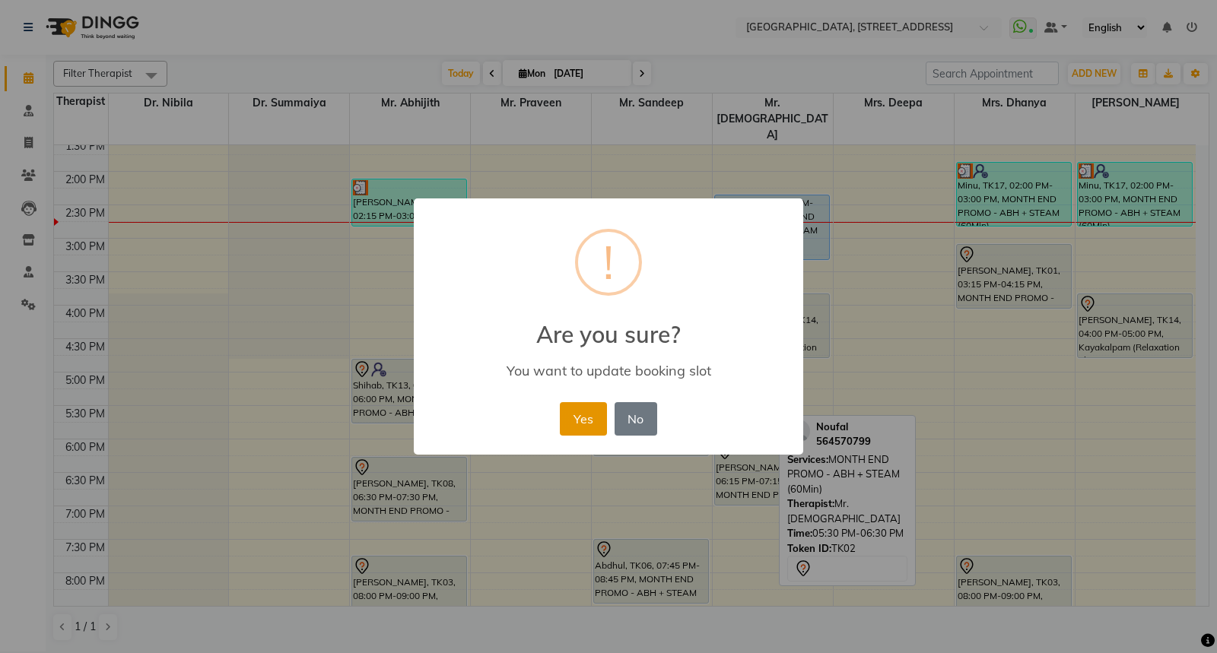
click at [594, 407] on button "Yes" at bounding box center [583, 418] width 46 height 33
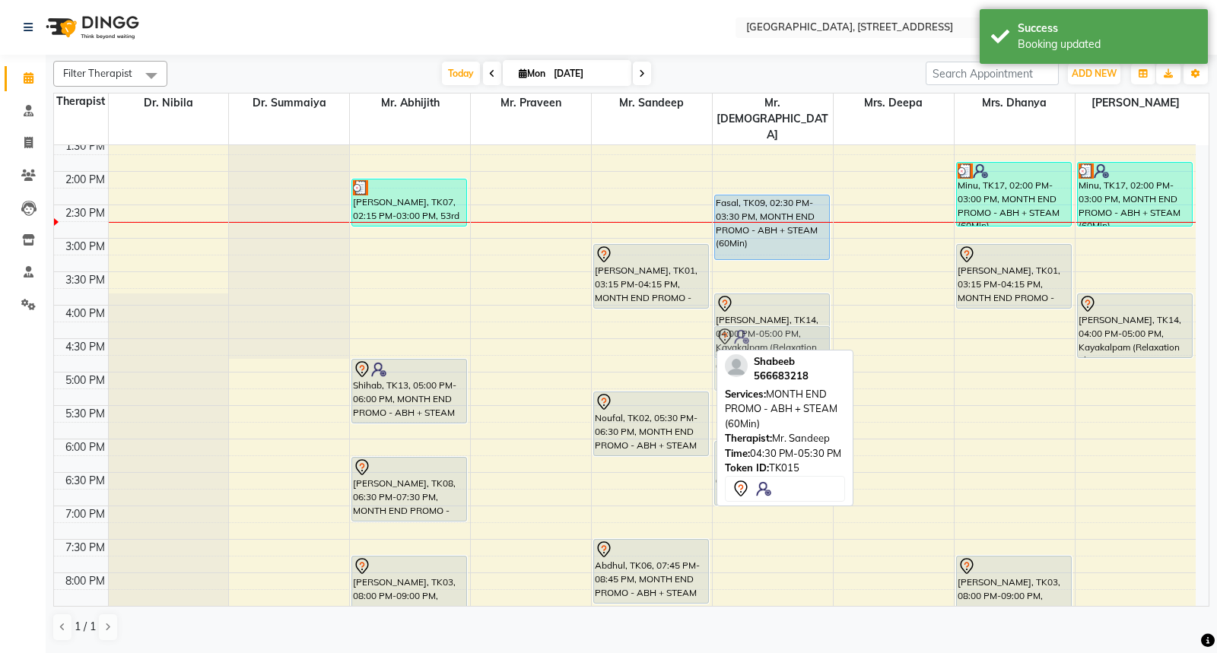
drag, startPoint x: 617, startPoint y: 304, endPoint x: 697, endPoint y: 297, distance: 79.4
click at [697, 297] on div "7:00 AM 7:30 AM 8:00 AM 8:30 AM 9:00 AM 9:30 AM 10:00 AM 10:30 AM 11:00 AM 11:3…" at bounding box center [624, 238] width 1141 height 1070
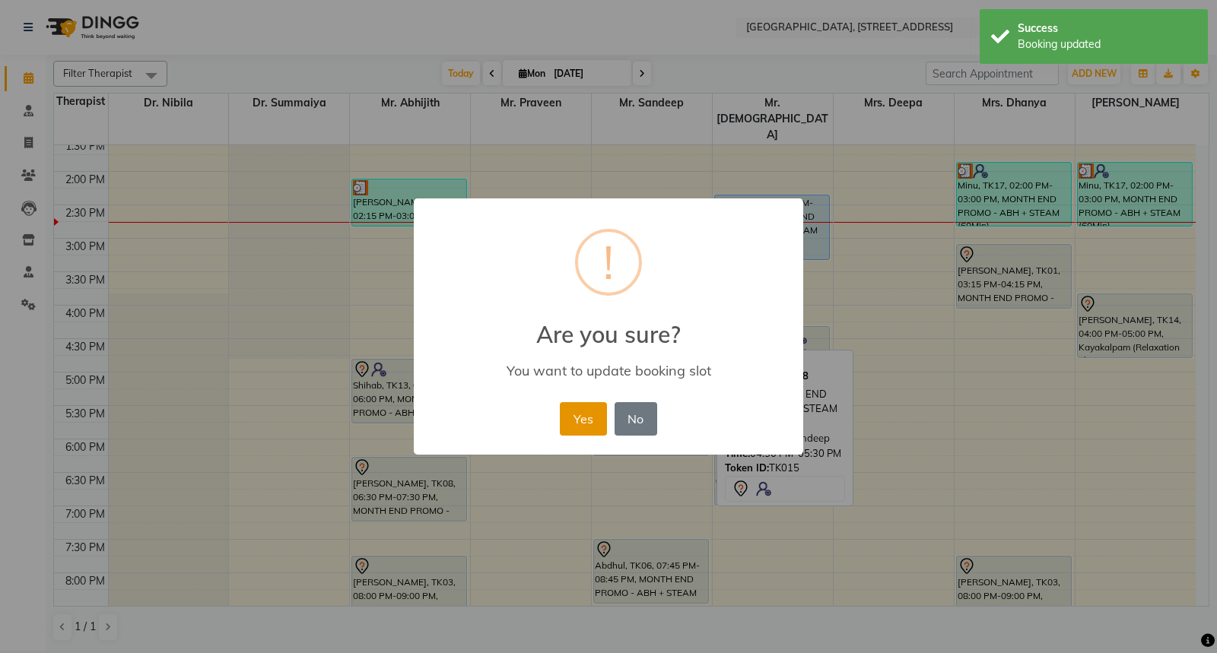
click at [593, 414] on button "Yes" at bounding box center [583, 418] width 46 height 33
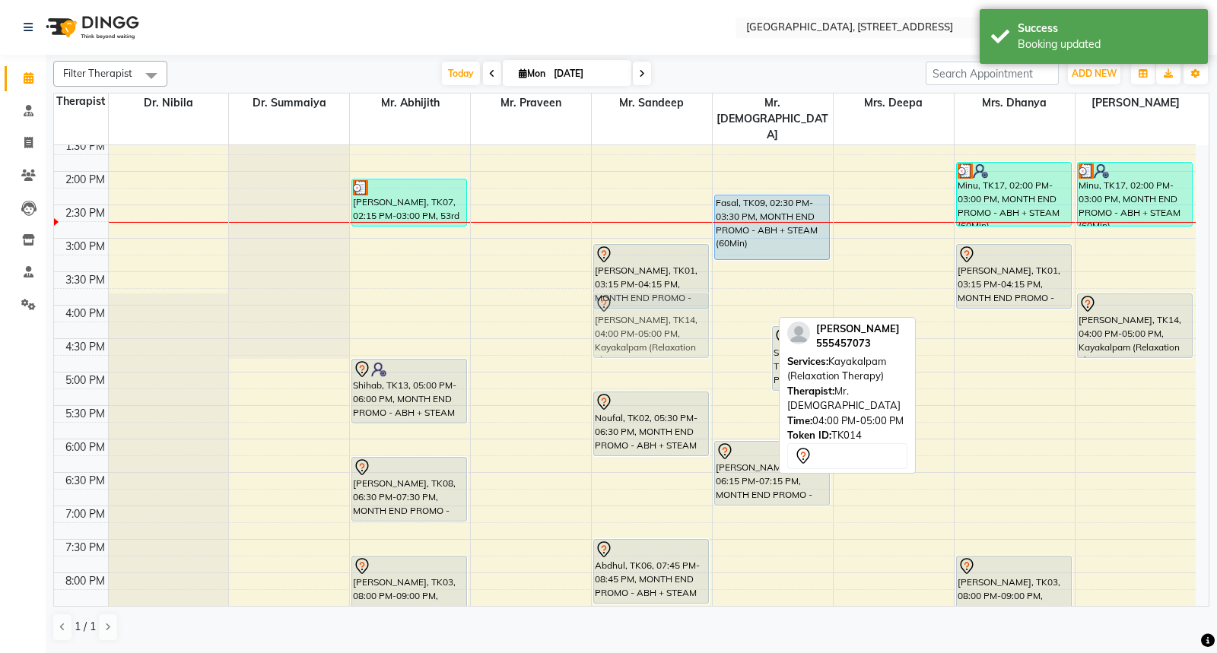
drag, startPoint x: 738, startPoint y: 280, endPoint x: 666, endPoint y: 279, distance: 72.2
click at [666, 279] on tr "Ramzan, TK05, 11:45 AM-12:45 PM, MONTH END PROMO - ABH + STEAM (60Min) Ali, TK0…" at bounding box center [624, 238] width 1141 height 1070
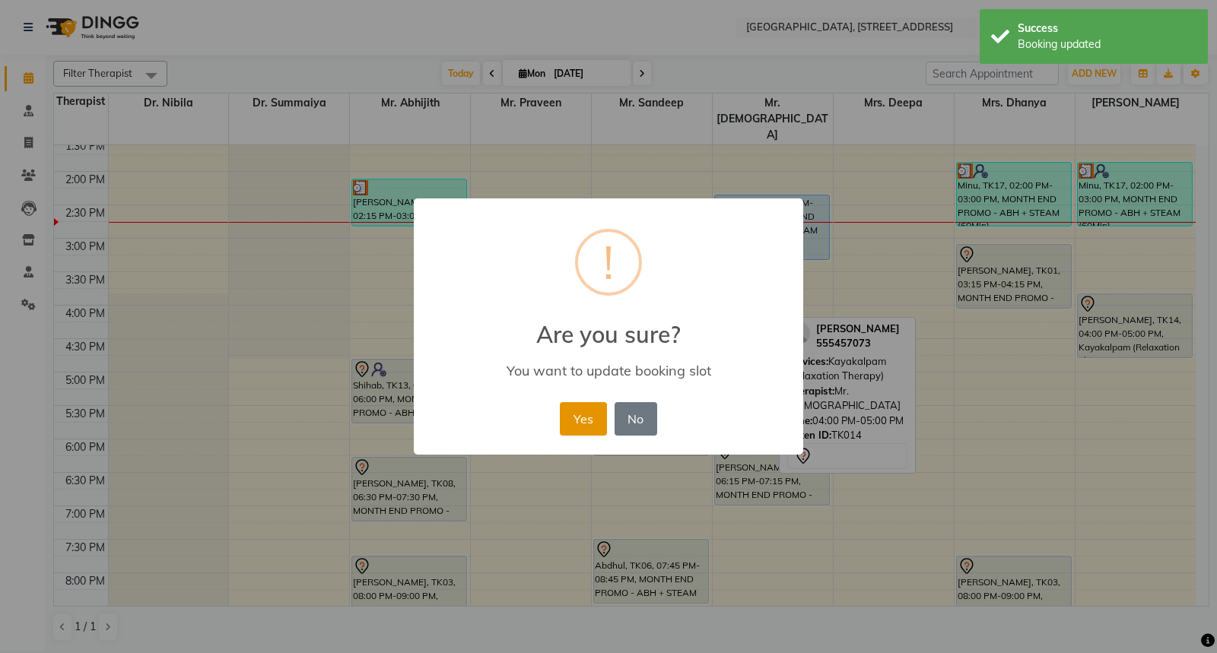
click at [597, 410] on button "Yes" at bounding box center [583, 418] width 46 height 33
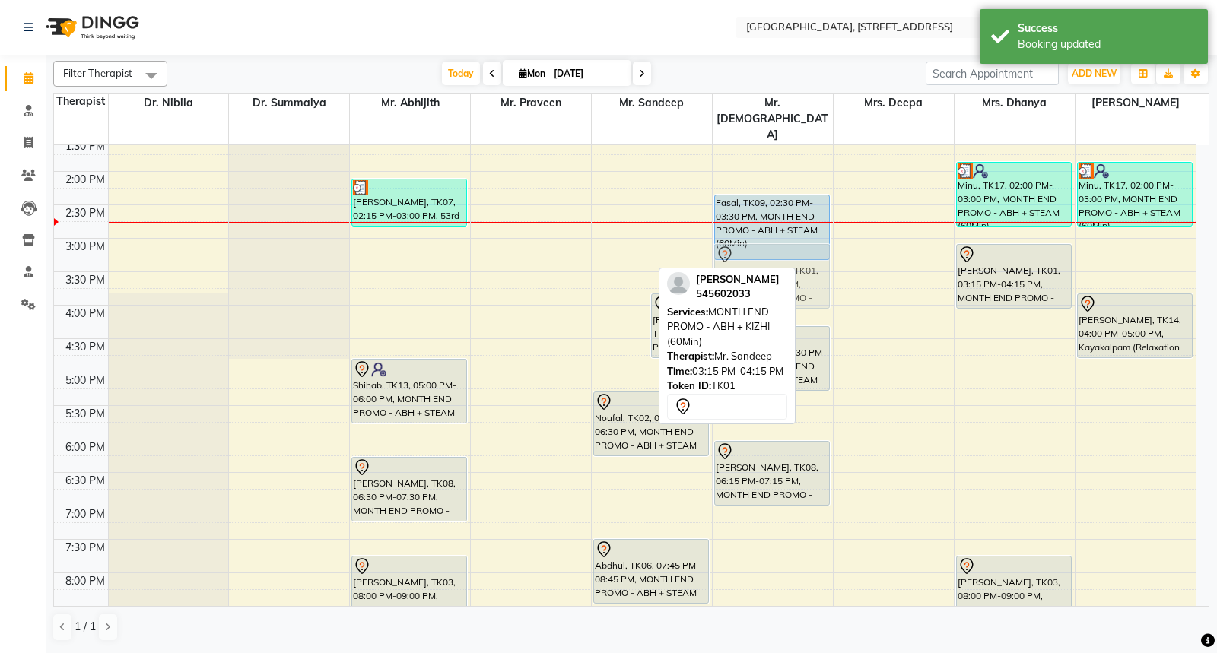
drag, startPoint x: 604, startPoint y: 230, endPoint x: 703, endPoint y: 226, distance: 99.7
click at [703, 226] on div "7:00 AM 7:30 AM 8:00 AM 8:30 AM 9:00 AM 9:30 AM 10:00 AM 10:30 AM 11:00 AM 11:3…" at bounding box center [624, 238] width 1141 height 1070
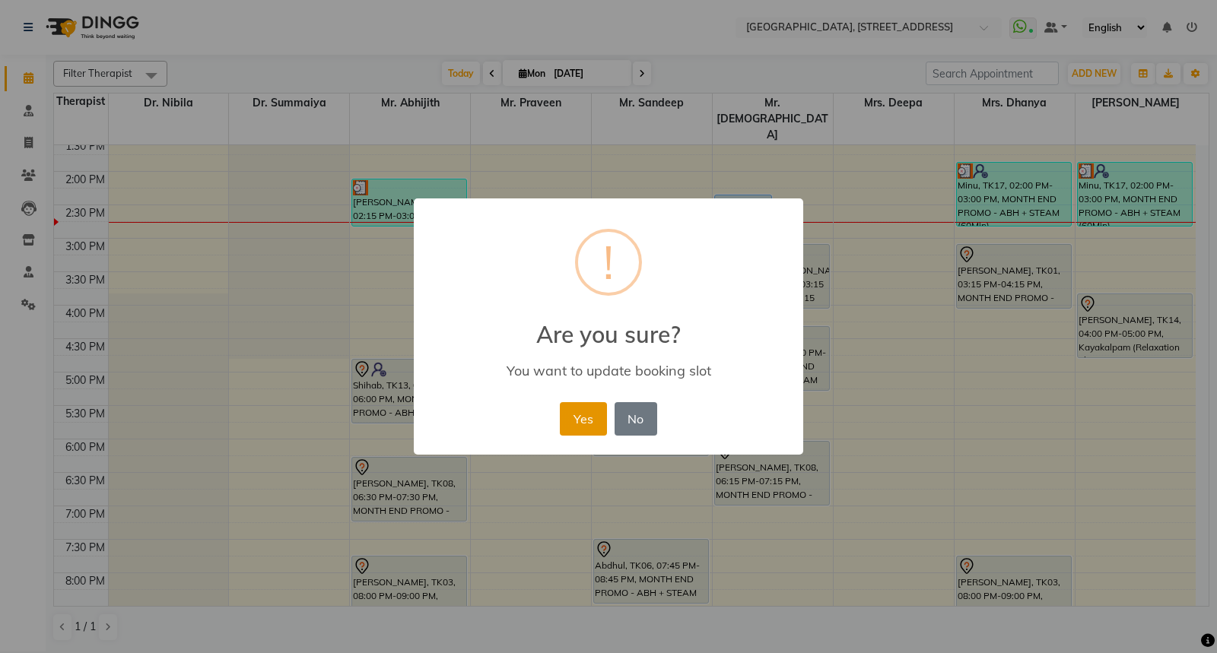
click at [573, 417] on button "Yes" at bounding box center [583, 418] width 46 height 33
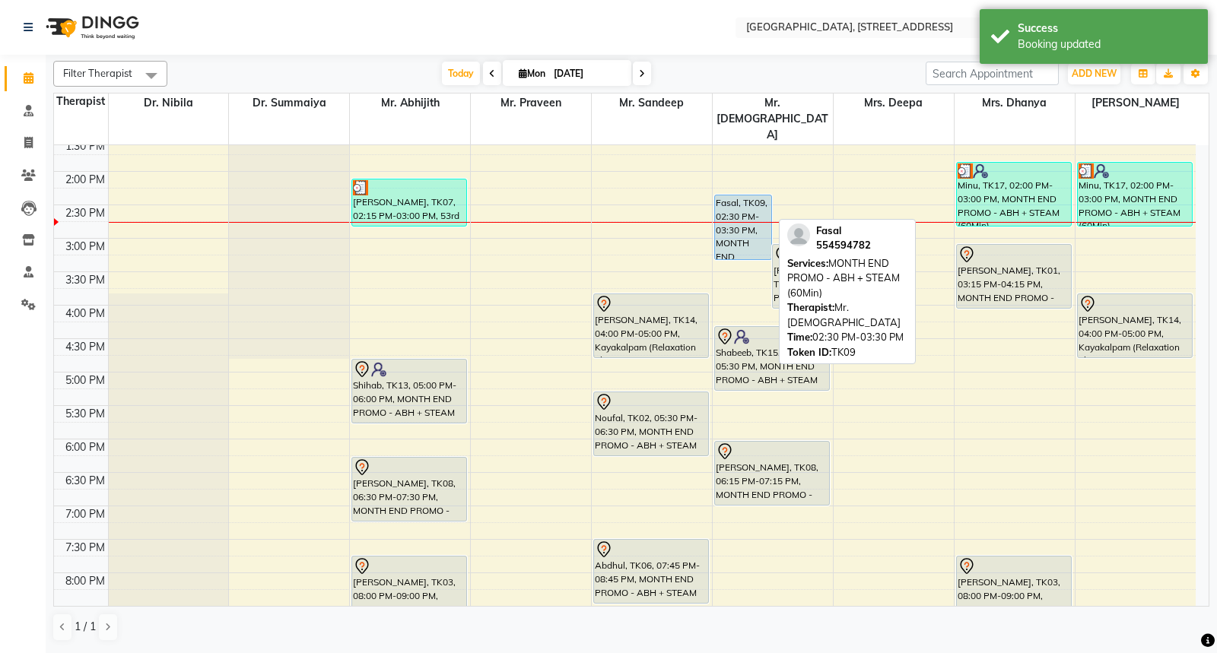
click at [726, 195] on div "Fasal, TK09, 02:30 PM-03:30 PM, MONTH END PROMO - ABH + STEAM (60Min)" at bounding box center [743, 227] width 56 height 64
click at [749, 195] on div "Fasal, TK09, 02:30 PM-03:30 PM, MONTH END PROMO - ABH + STEAM (60Min)" at bounding box center [743, 227] width 56 height 64
select select "5"
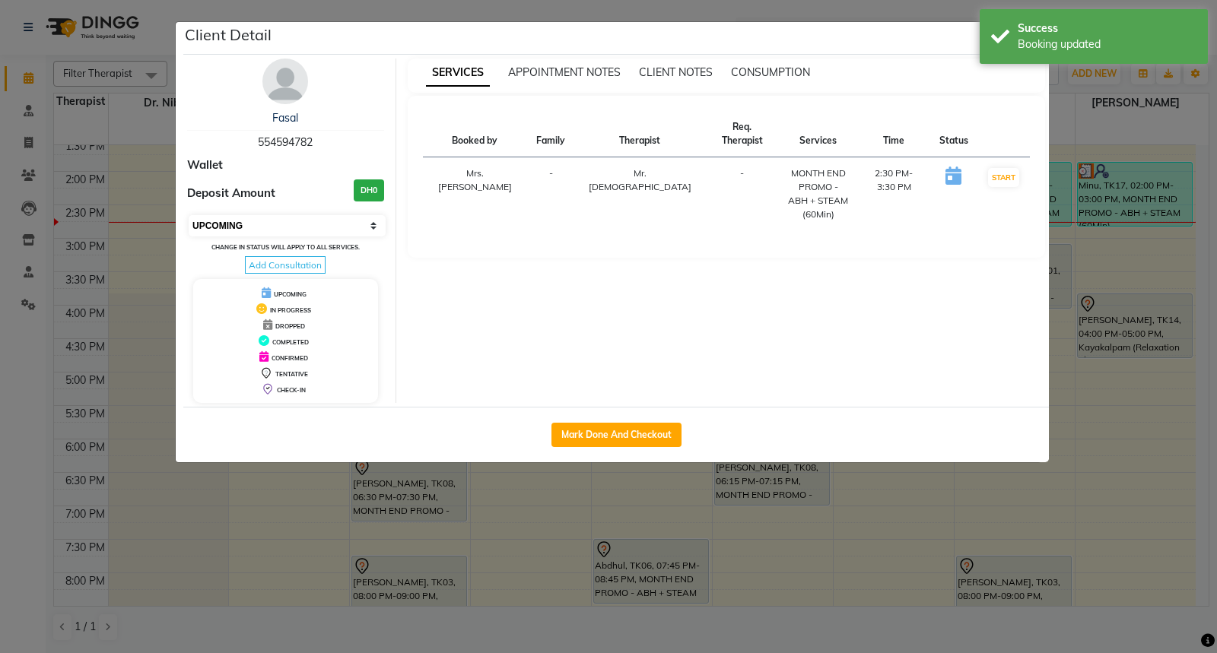
click at [368, 229] on select "Select IN SERVICE CONFIRMED TENTATIVE CHECK IN MARK DONE DROPPED UPCOMING" at bounding box center [287, 225] width 197 height 21
click at [810, 33] on div "Client Detail" at bounding box center [615, 38] width 865 height 33
click at [1092, 322] on ngb-modal-window "Client Detail Fasal 554594782 Wallet Deposit Amount DH0 Select IN SERVICE CONFI…" at bounding box center [608, 326] width 1217 height 653
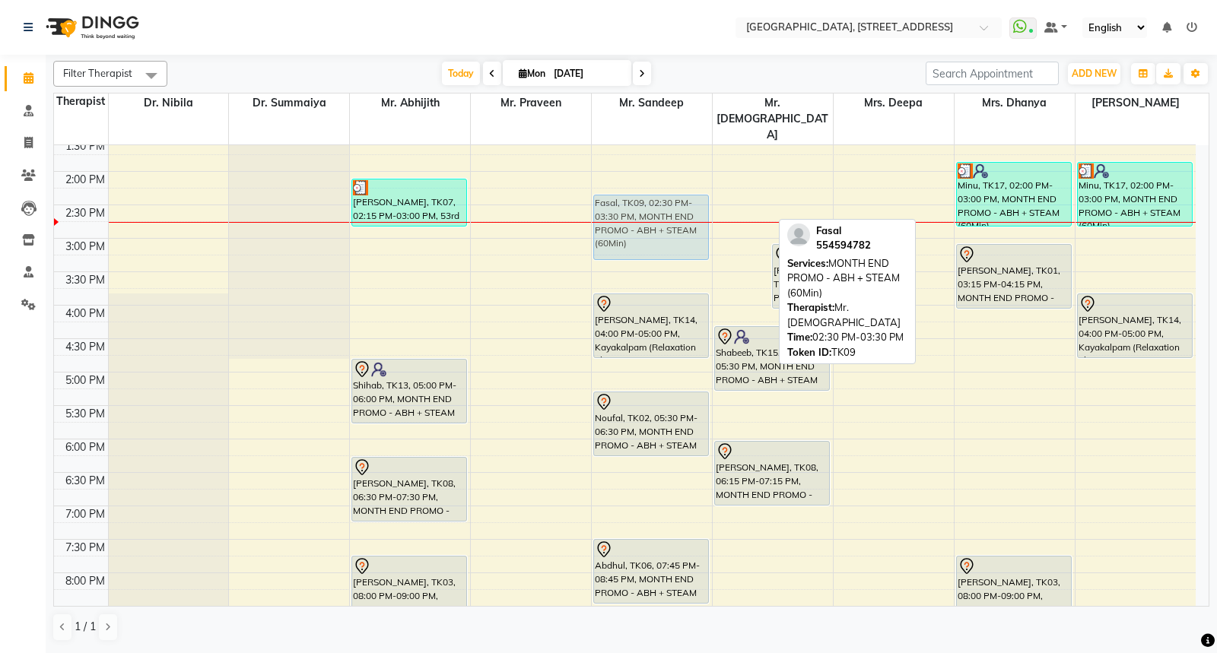
drag, startPoint x: 741, startPoint y: 186, endPoint x: 682, endPoint y: 183, distance: 59.4
click at [682, 183] on tr "Ramzan, TK05, 11:45 AM-12:45 PM, MONTH END PROMO - ABH + STEAM (60Min) Ali, TK0…" at bounding box center [624, 238] width 1141 height 1070
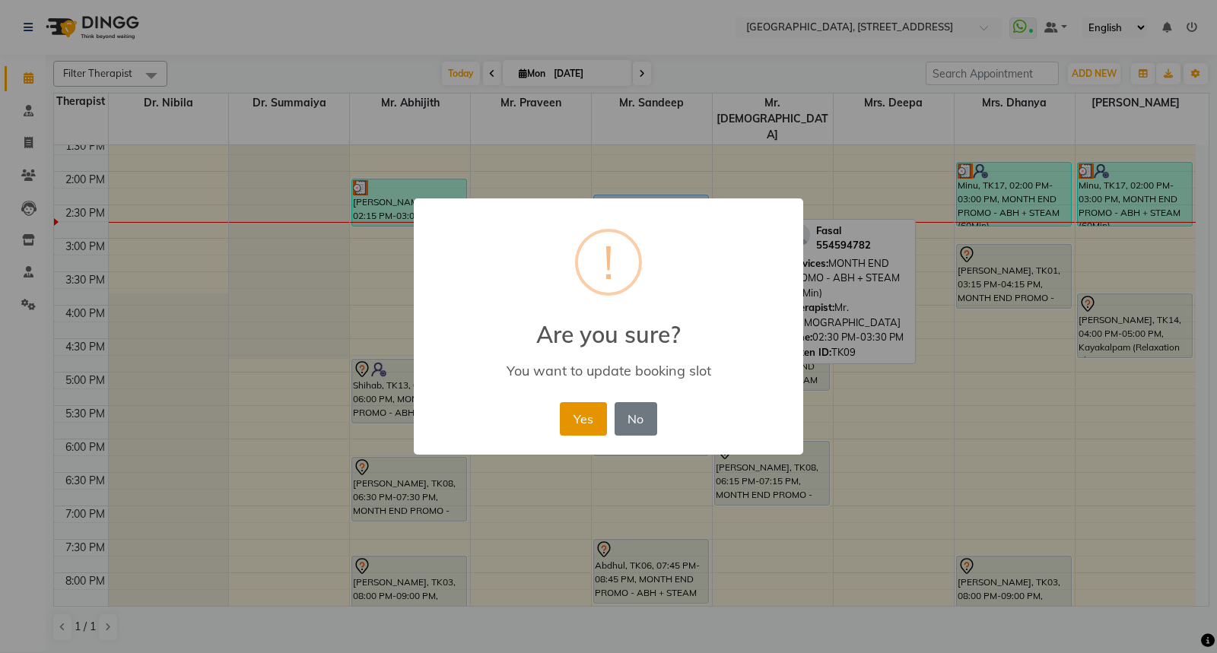
click at [576, 405] on button "Yes" at bounding box center [583, 418] width 46 height 33
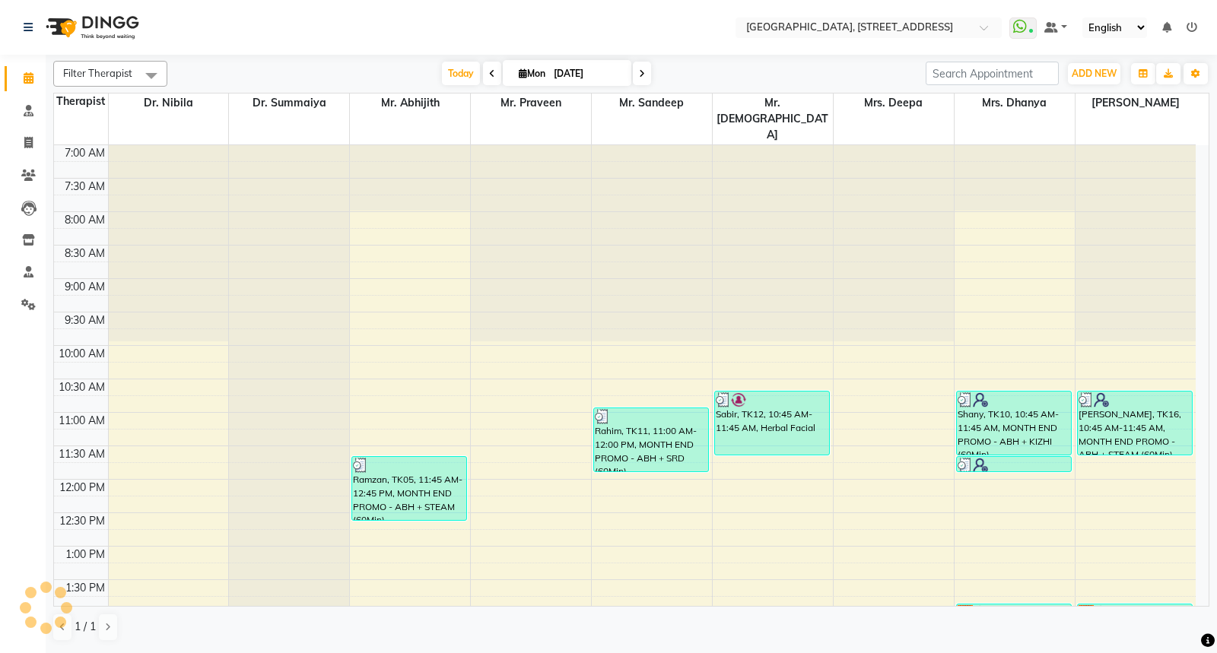
scroll to position [338, 0]
